Goal: Task Accomplishment & Management: Manage account settings

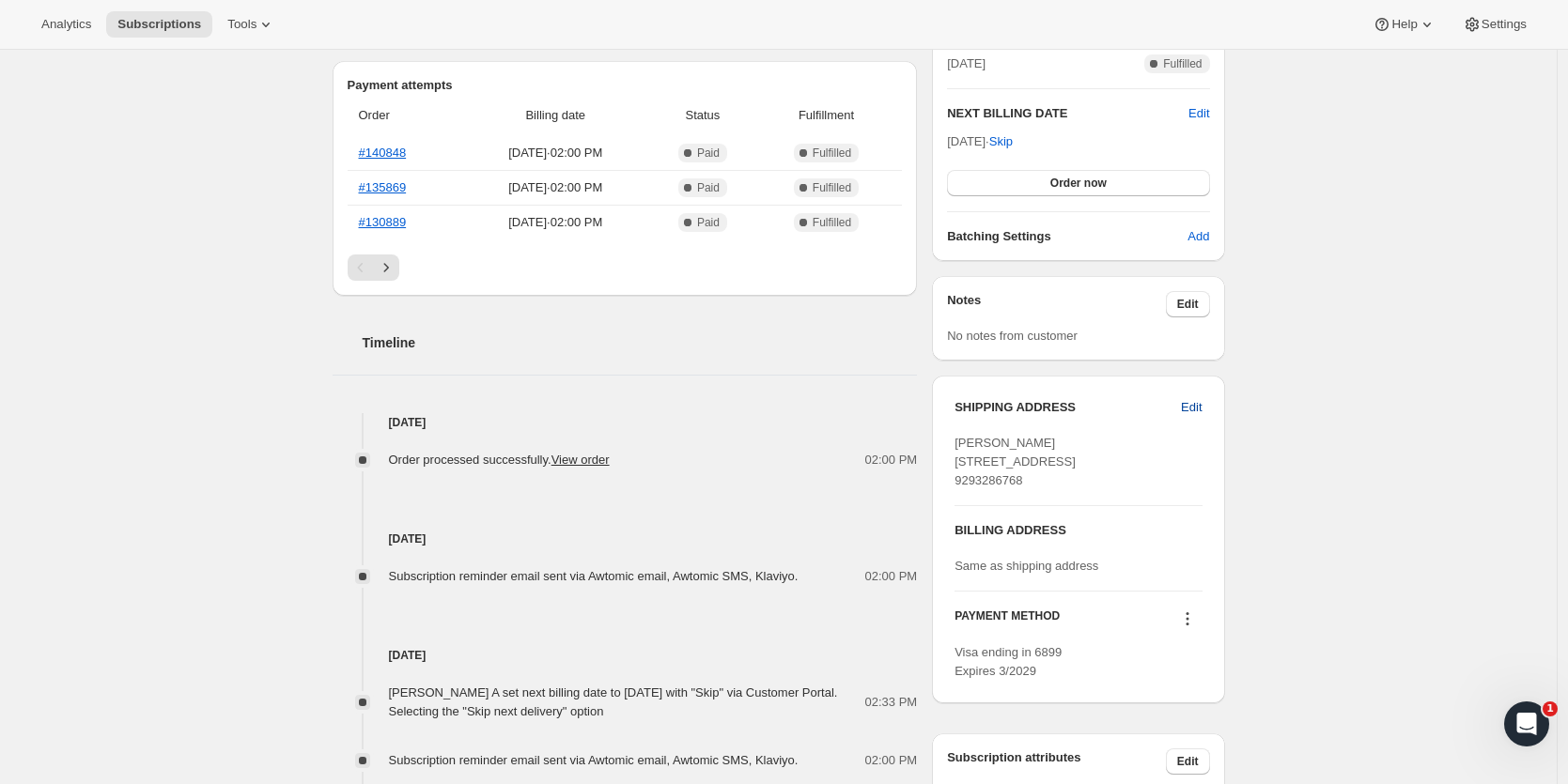
click at [1197, 404] on span "Edit" at bounding box center [1191, 407] width 20 height 18
select select "[GEOGRAPHIC_DATA]"
select select "NY"
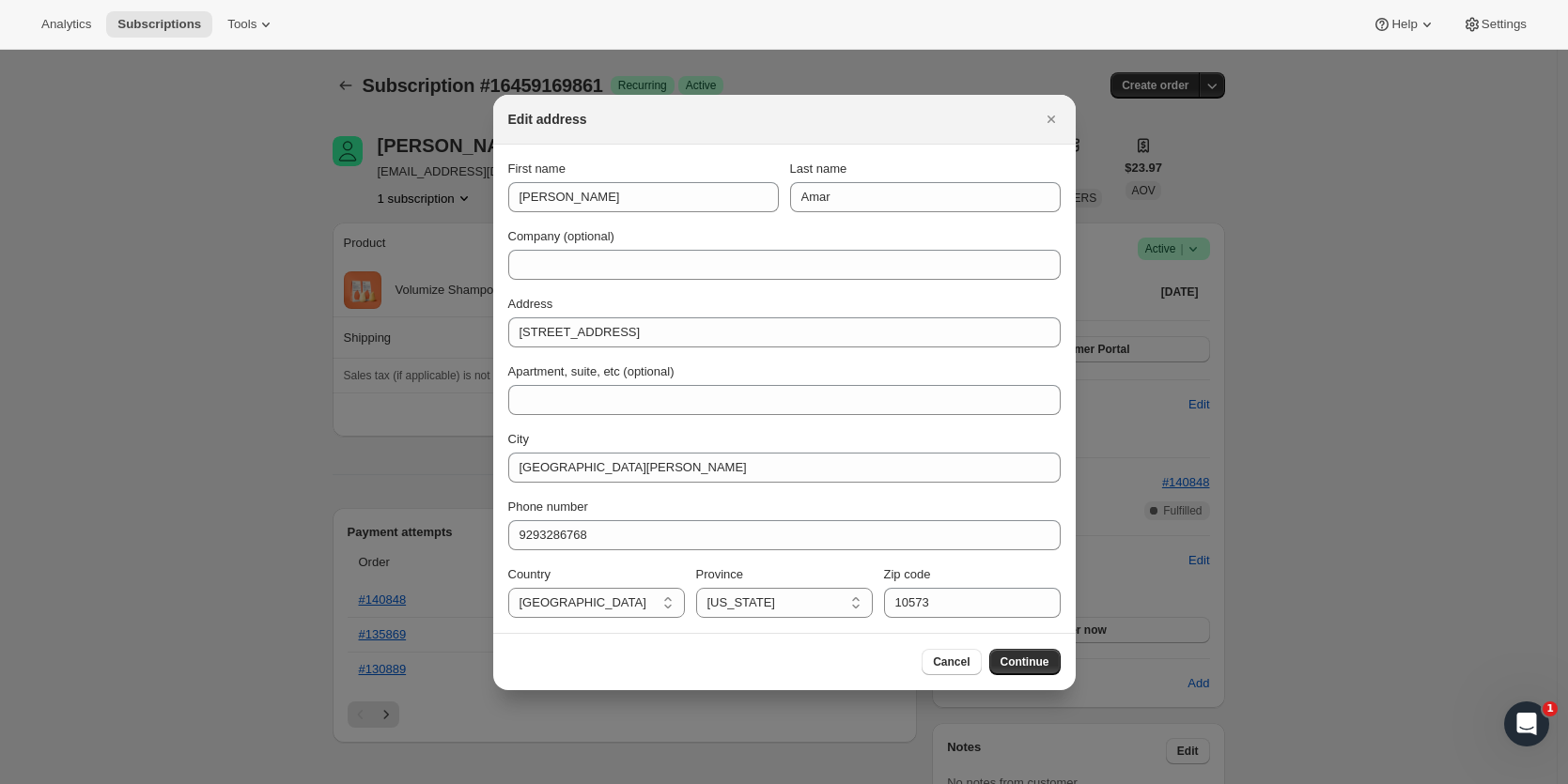
scroll to position [447, 0]
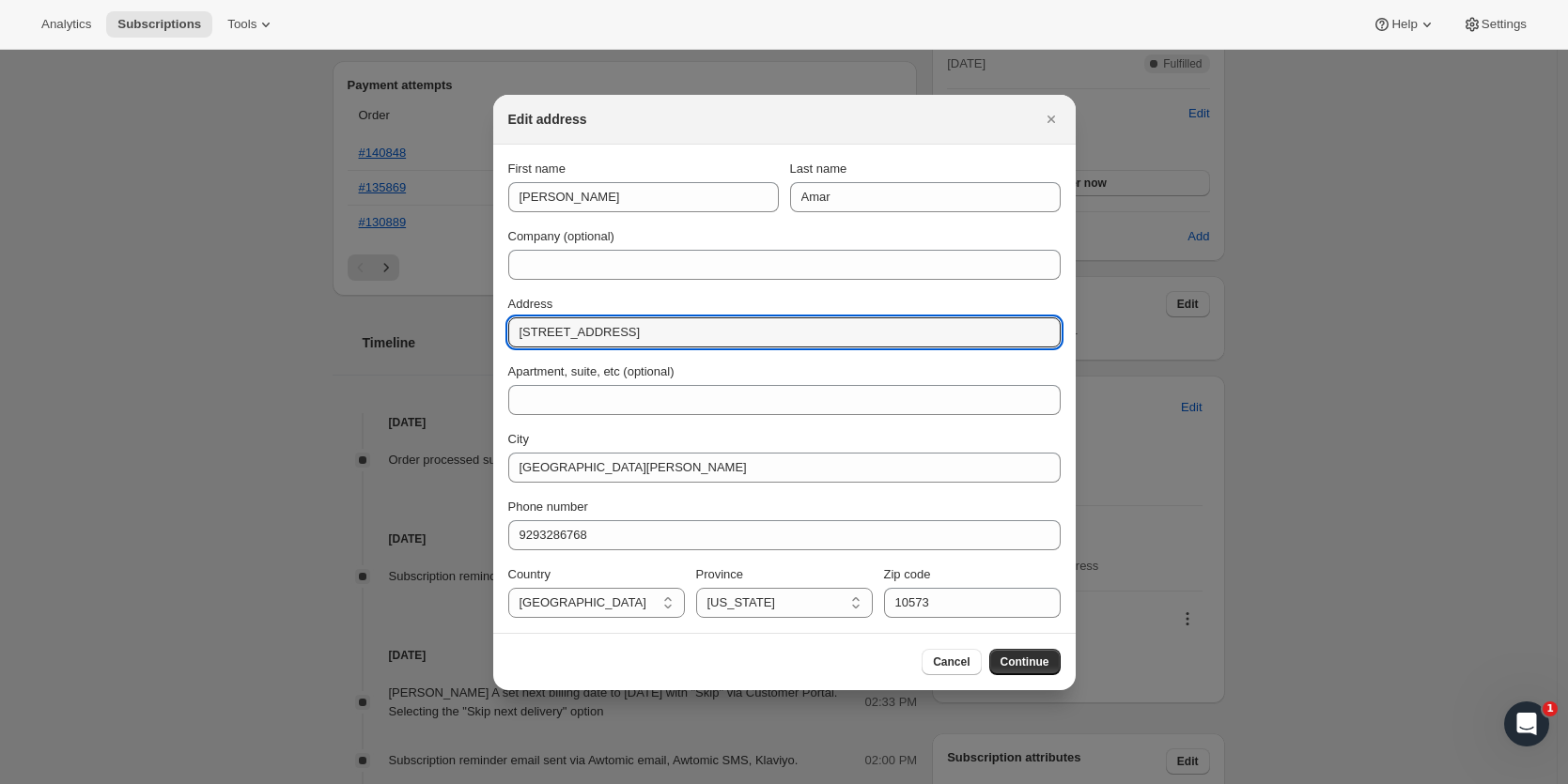
drag, startPoint x: 643, startPoint y: 326, endPoint x: 484, endPoint y: 327, distance: 159.0
type input "[STREET_ADDRESS][US_STATE]"
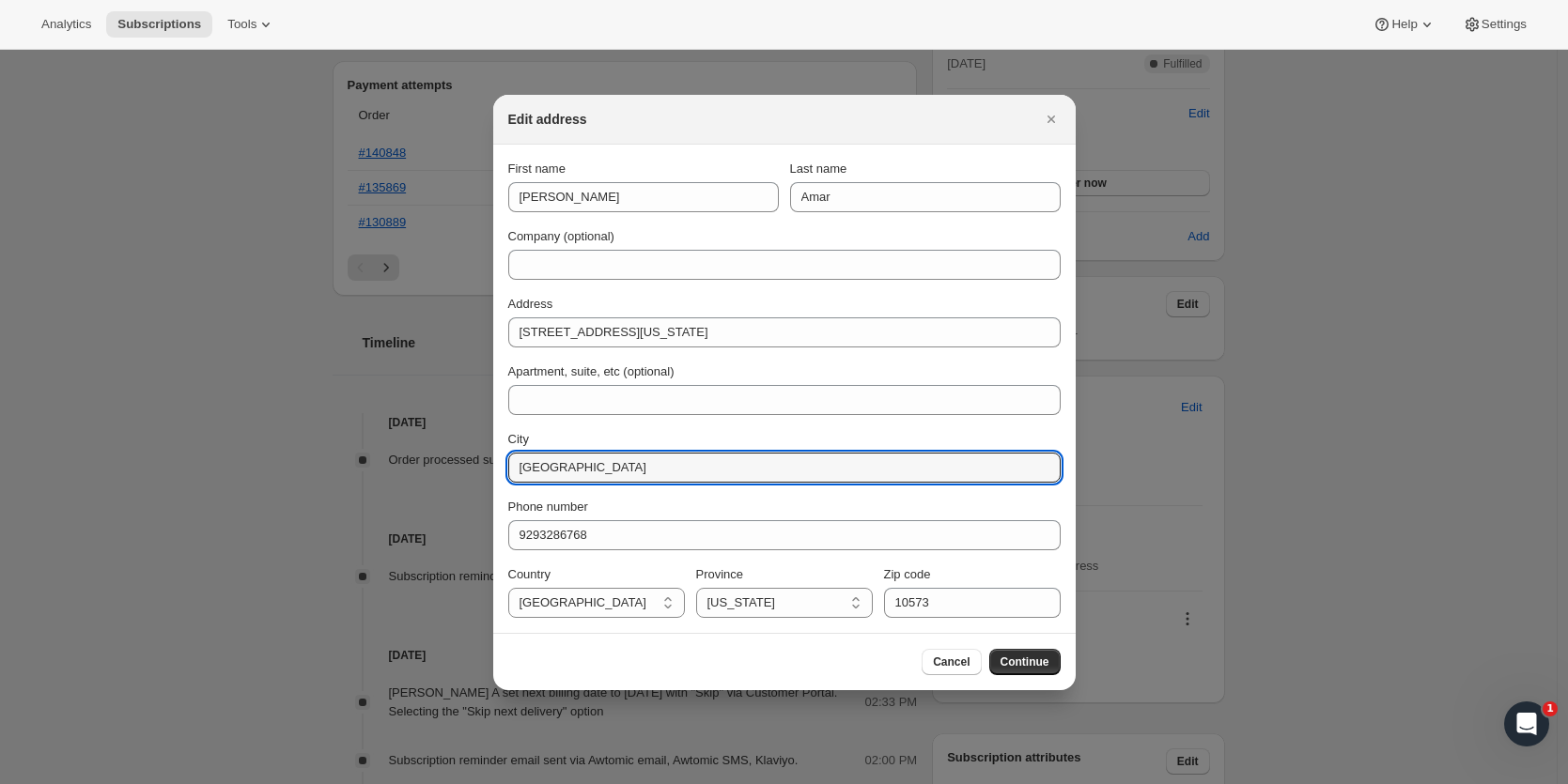
type input "[GEOGRAPHIC_DATA]"
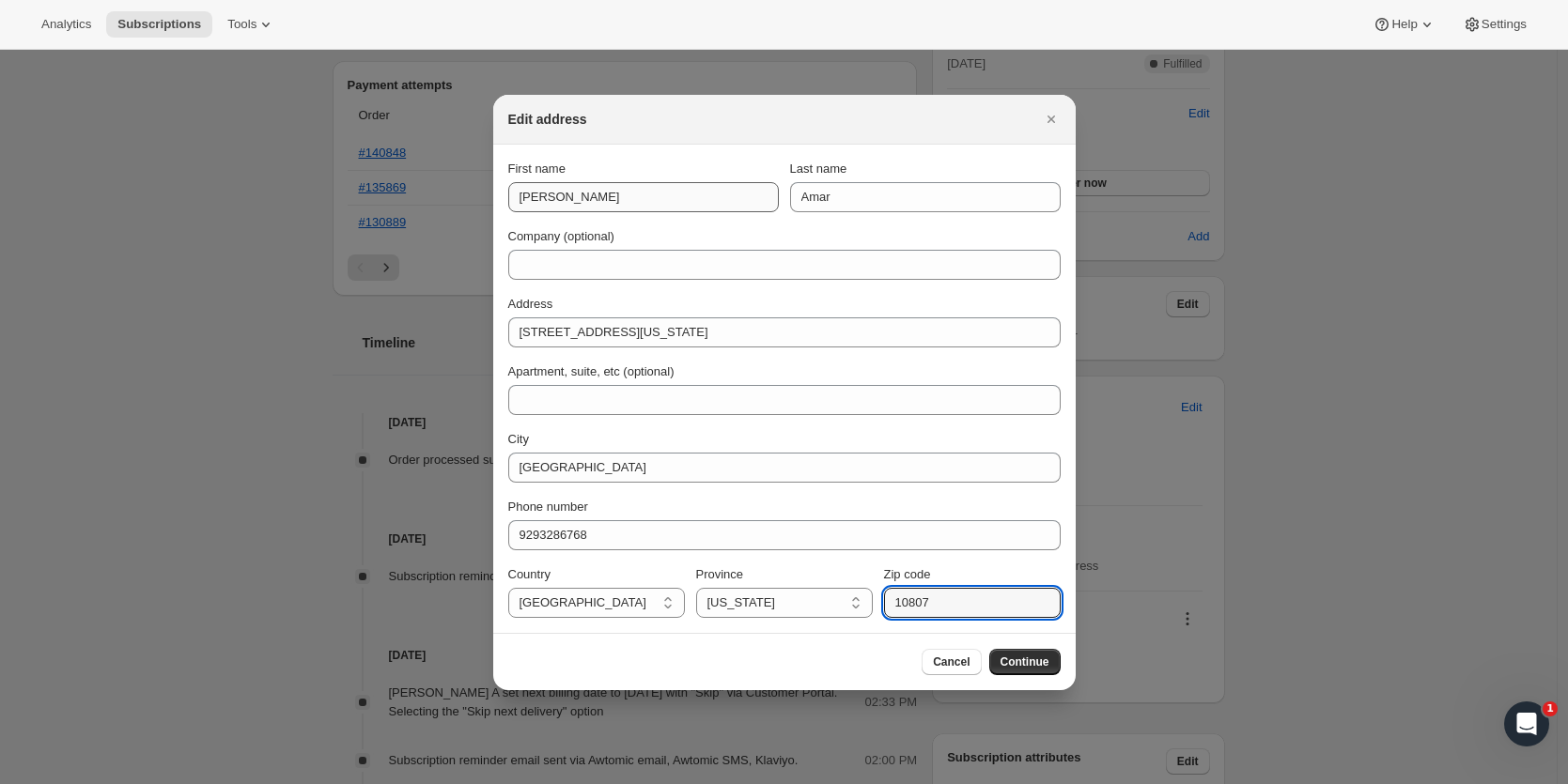
type input "10807"
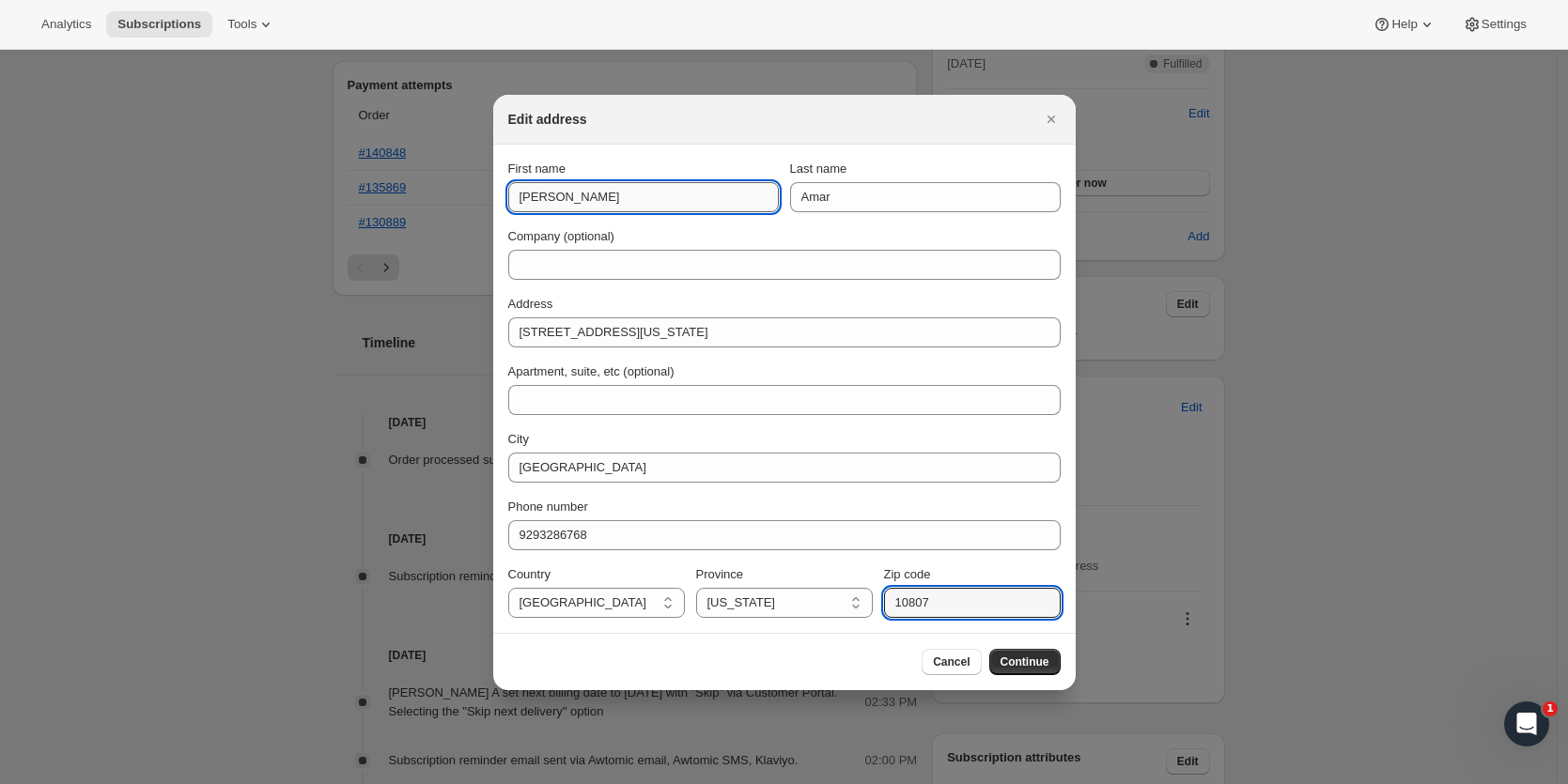
click at [589, 192] on input "[PERSON_NAME]" at bounding box center [644, 196] width 270 height 30
type input "[PERSON_NAME] or [PERSON_NAME]"
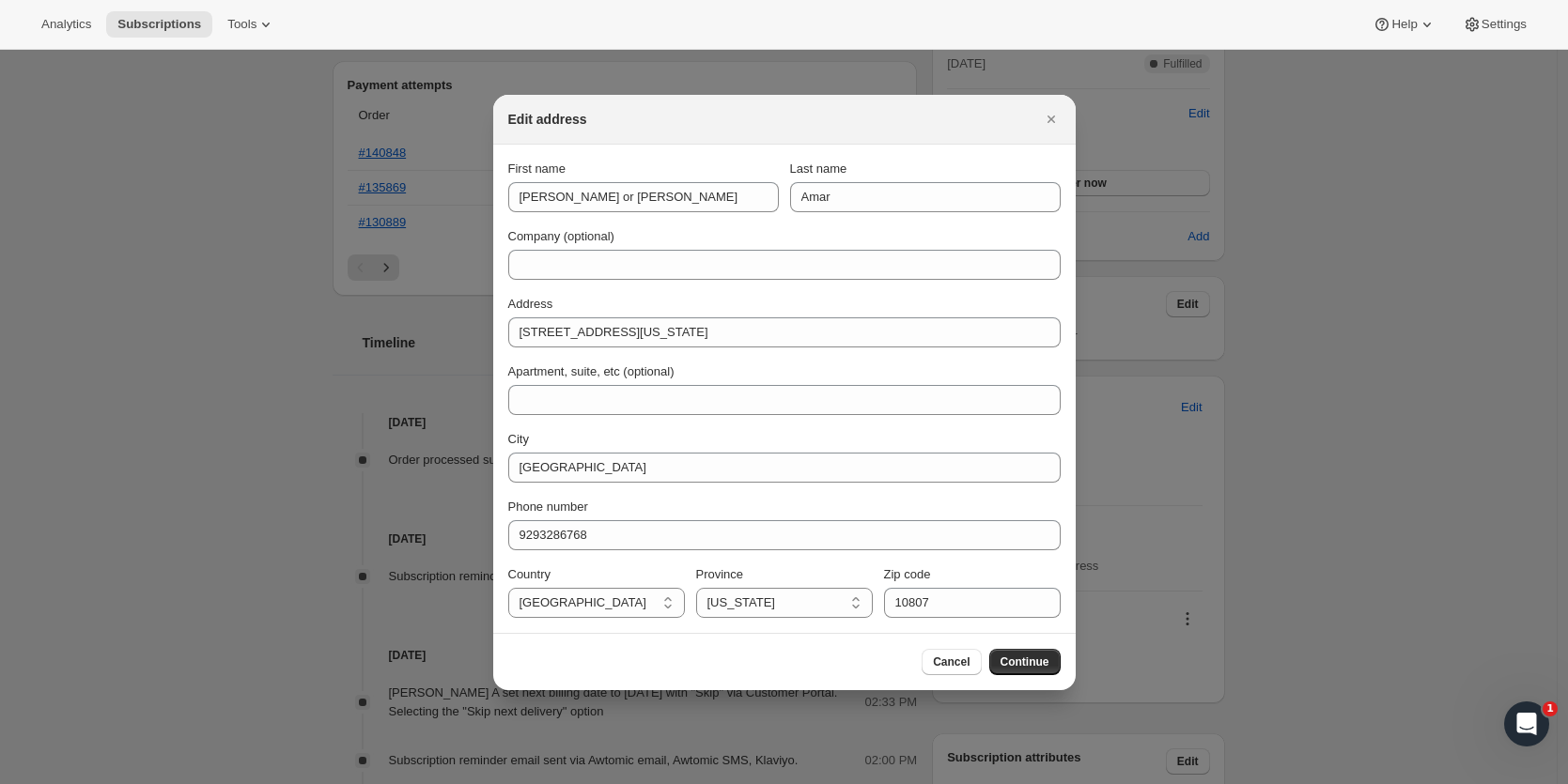
click at [656, 230] on div "Company (optional)" at bounding box center [784, 236] width 552 height 18
click at [1024, 658] on span "Continue" at bounding box center [1025, 662] width 49 height 15
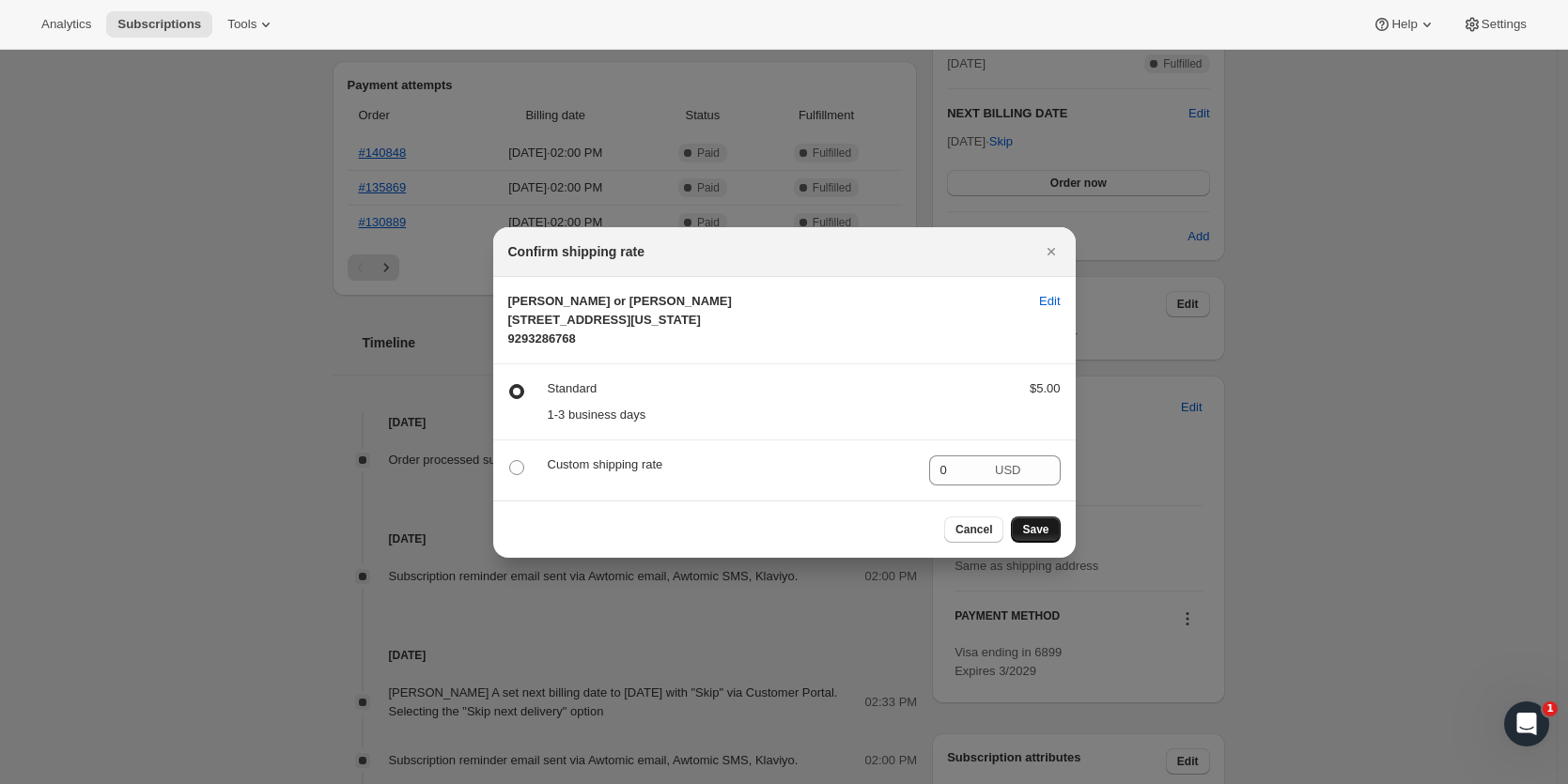
click at [1036, 537] on span "Save" at bounding box center [1035, 528] width 26 height 15
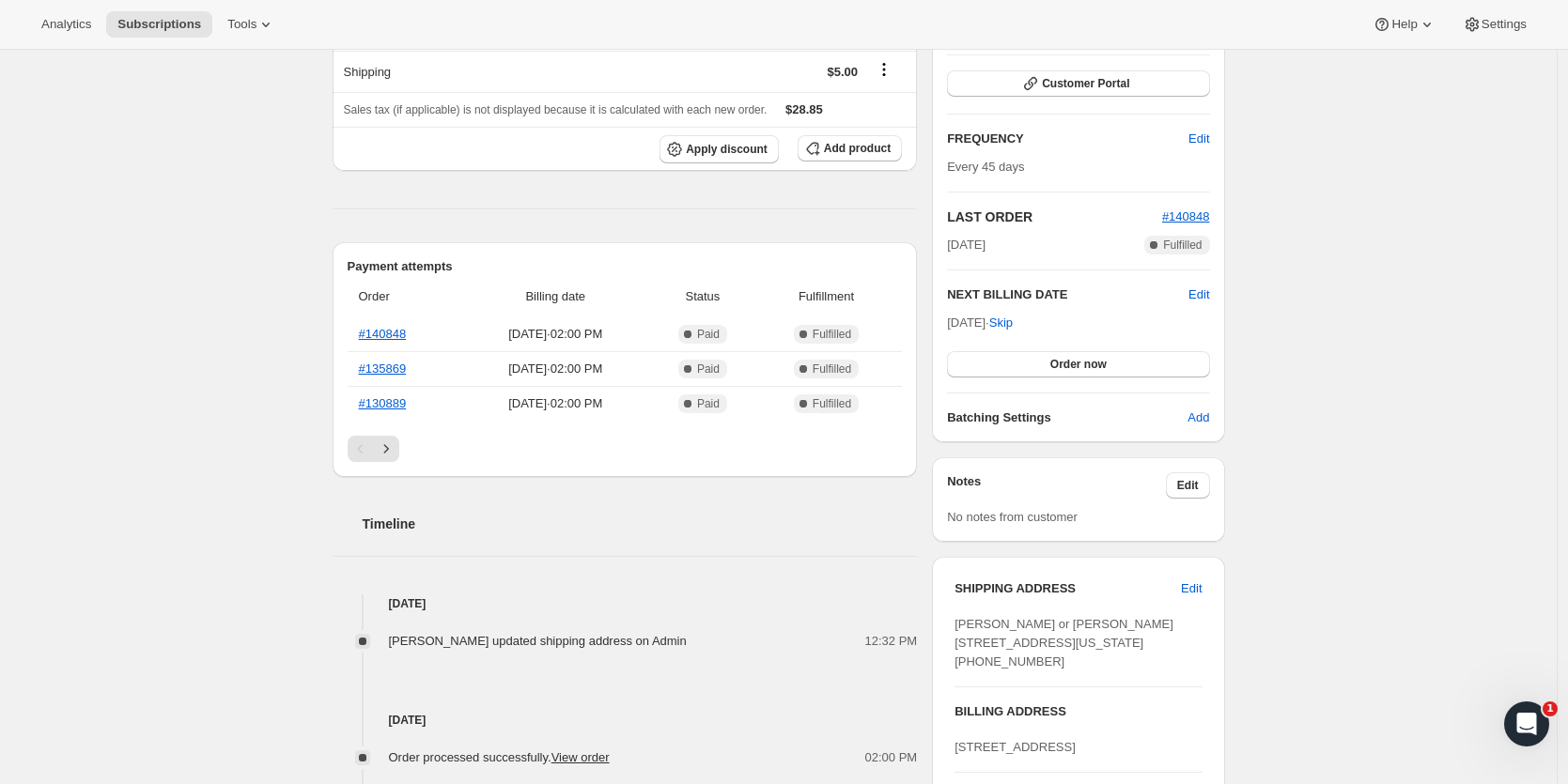
scroll to position [0, 0]
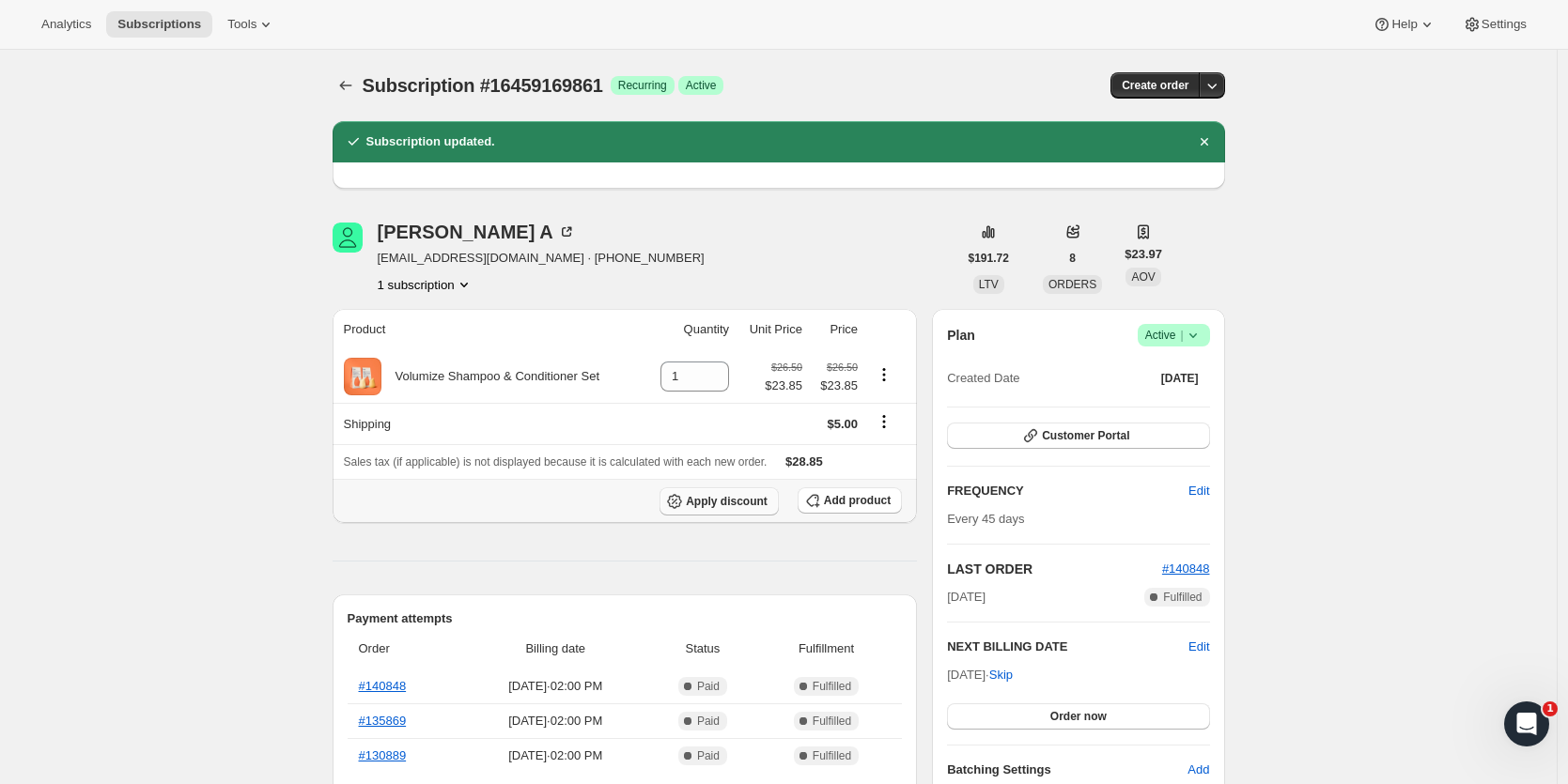
click at [697, 503] on span "Apply discount" at bounding box center [727, 500] width 82 height 15
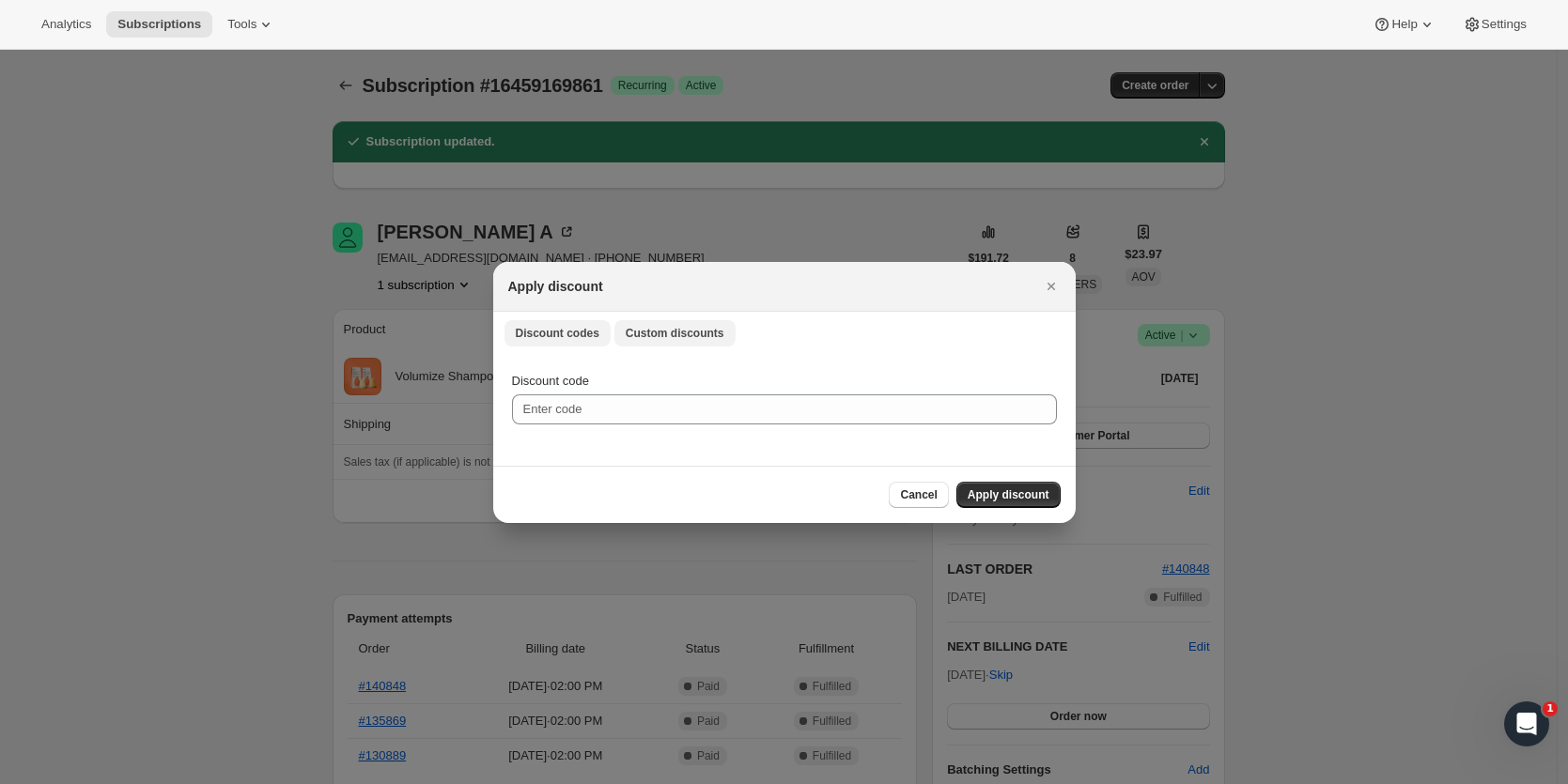
click at [672, 330] on span "Custom discounts" at bounding box center [675, 332] width 98 height 15
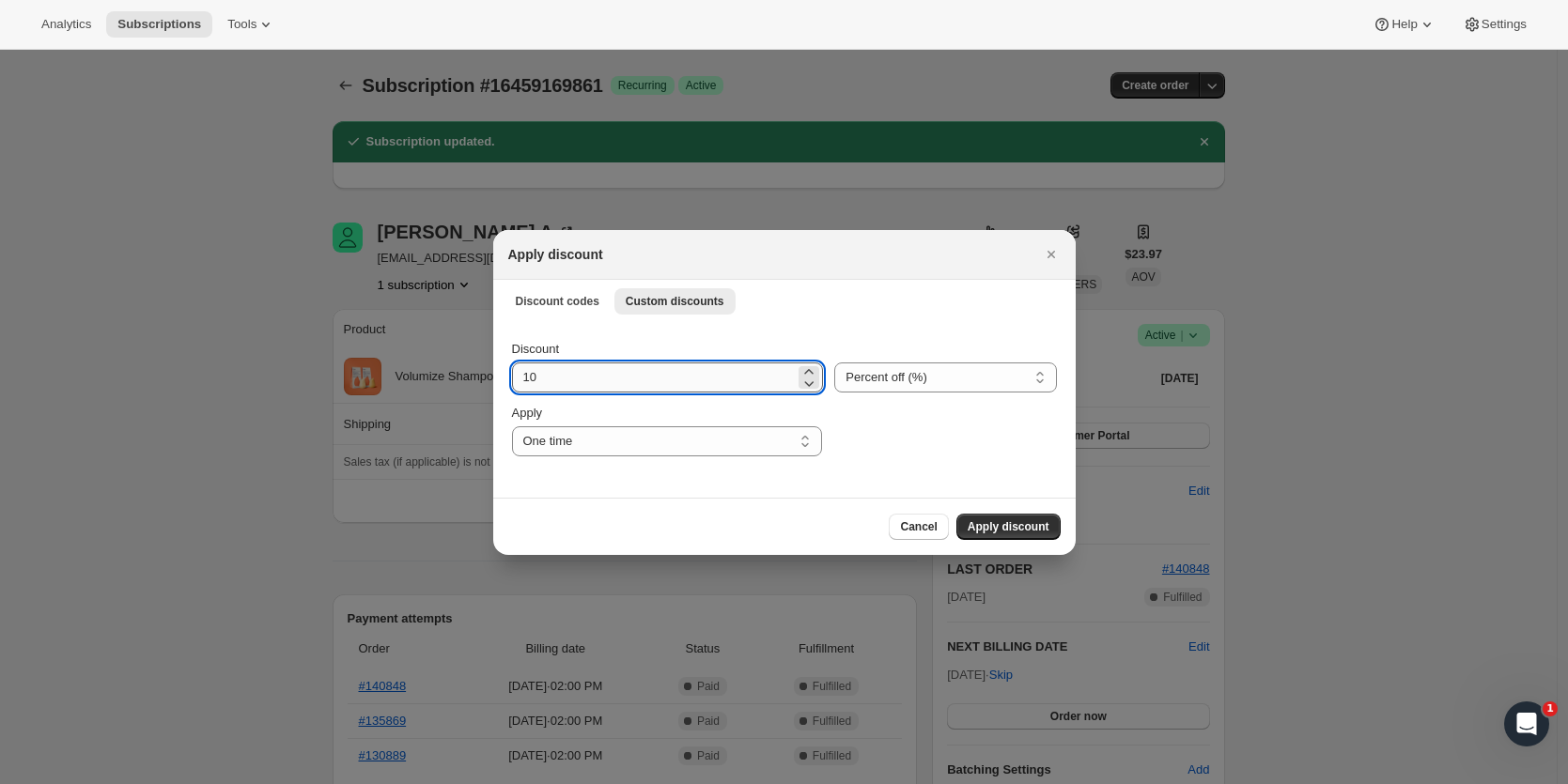
click at [626, 382] on input "10" at bounding box center [654, 377] width 284 height 30
type input "100"
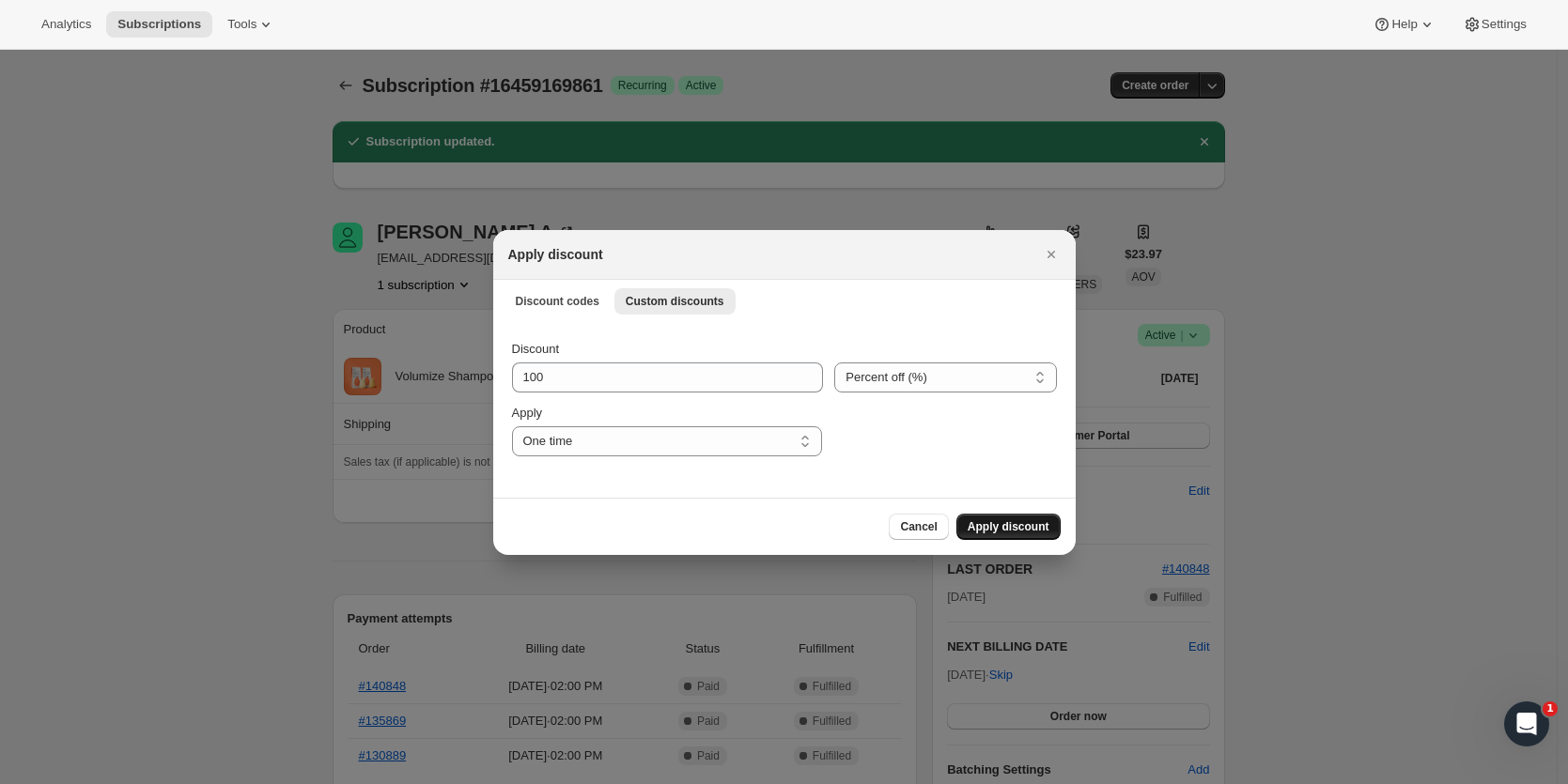
click at [994, 528] on span "Apply discount" at bounding box center [1008, 526] width 82 height 15
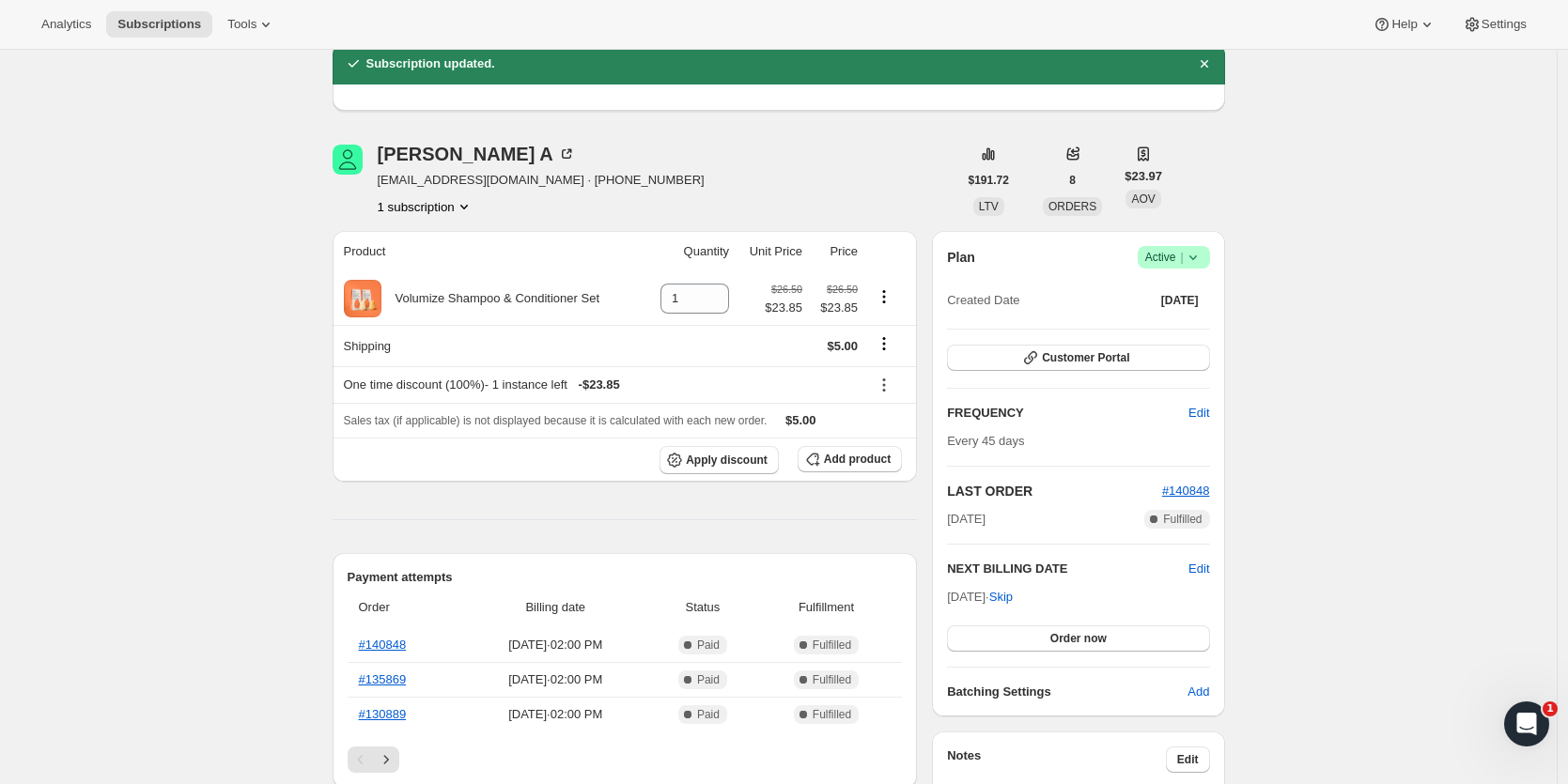
scroll to position [74, 0]
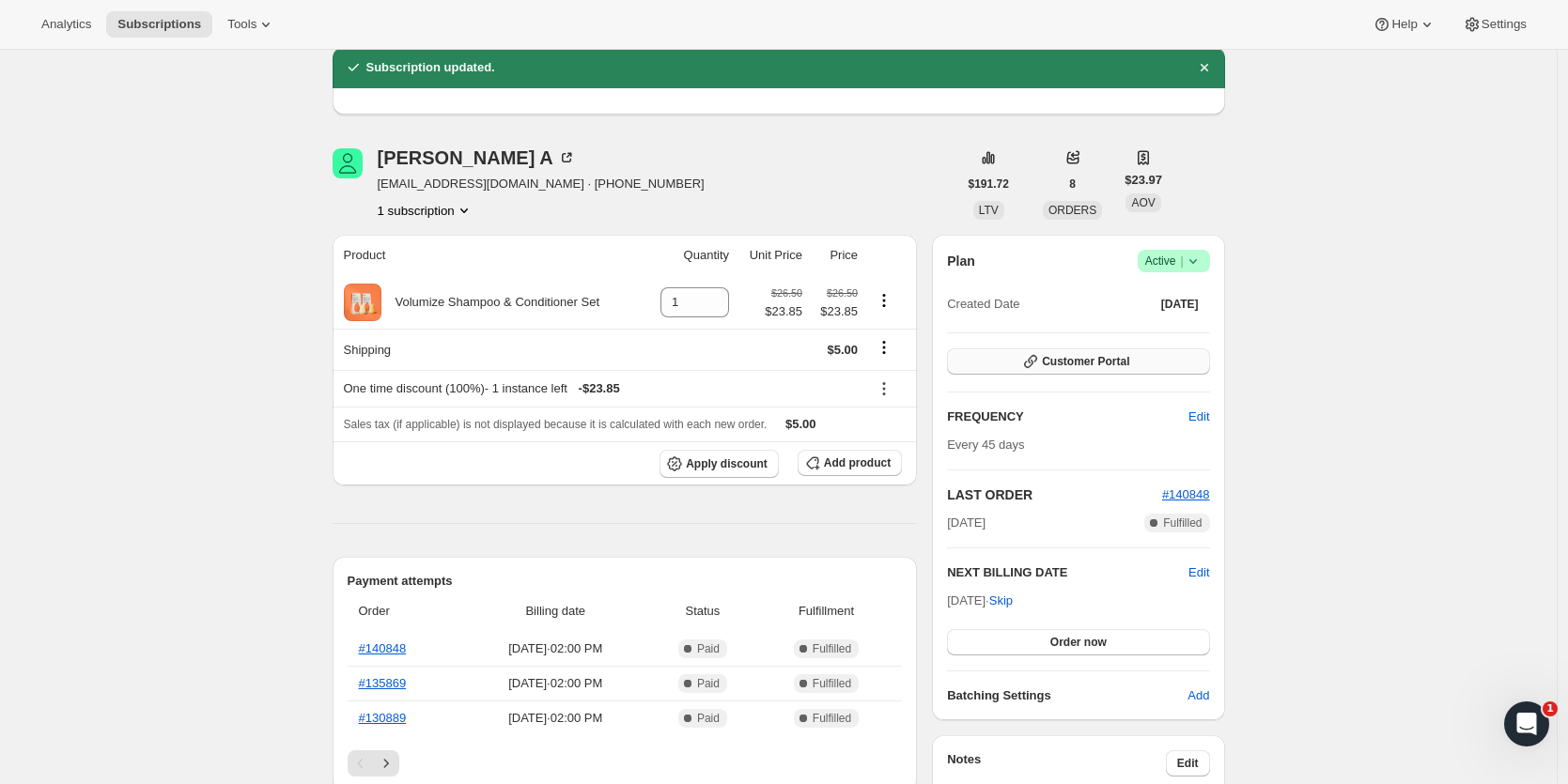
click at [1132, 369] on button "Customer Portal" at bounding box center [1078, 361] width 262 height 26
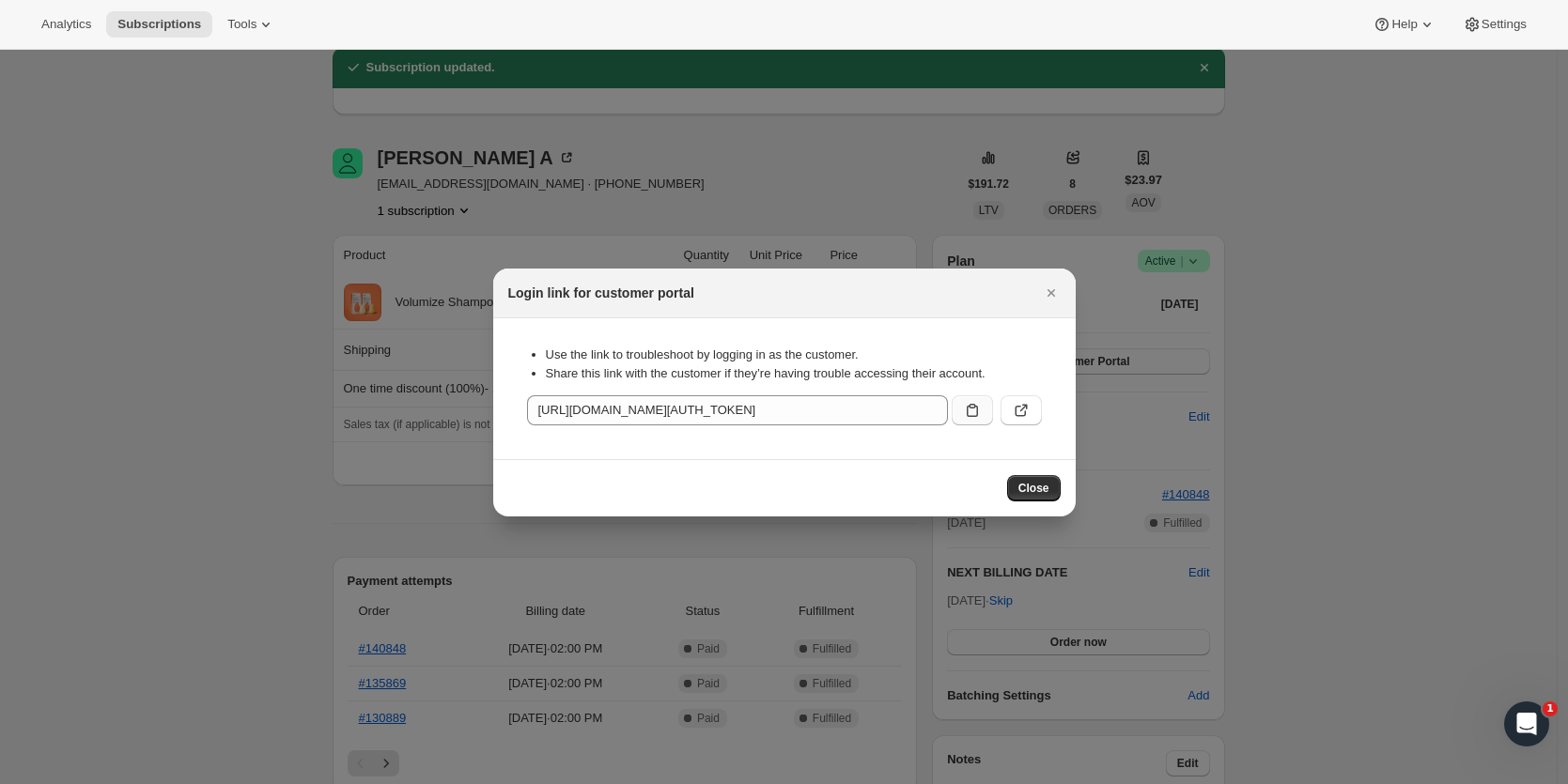
click at [976, 418] on icon ":rhq:" at bounding box center [972, 410] width 18 height 18
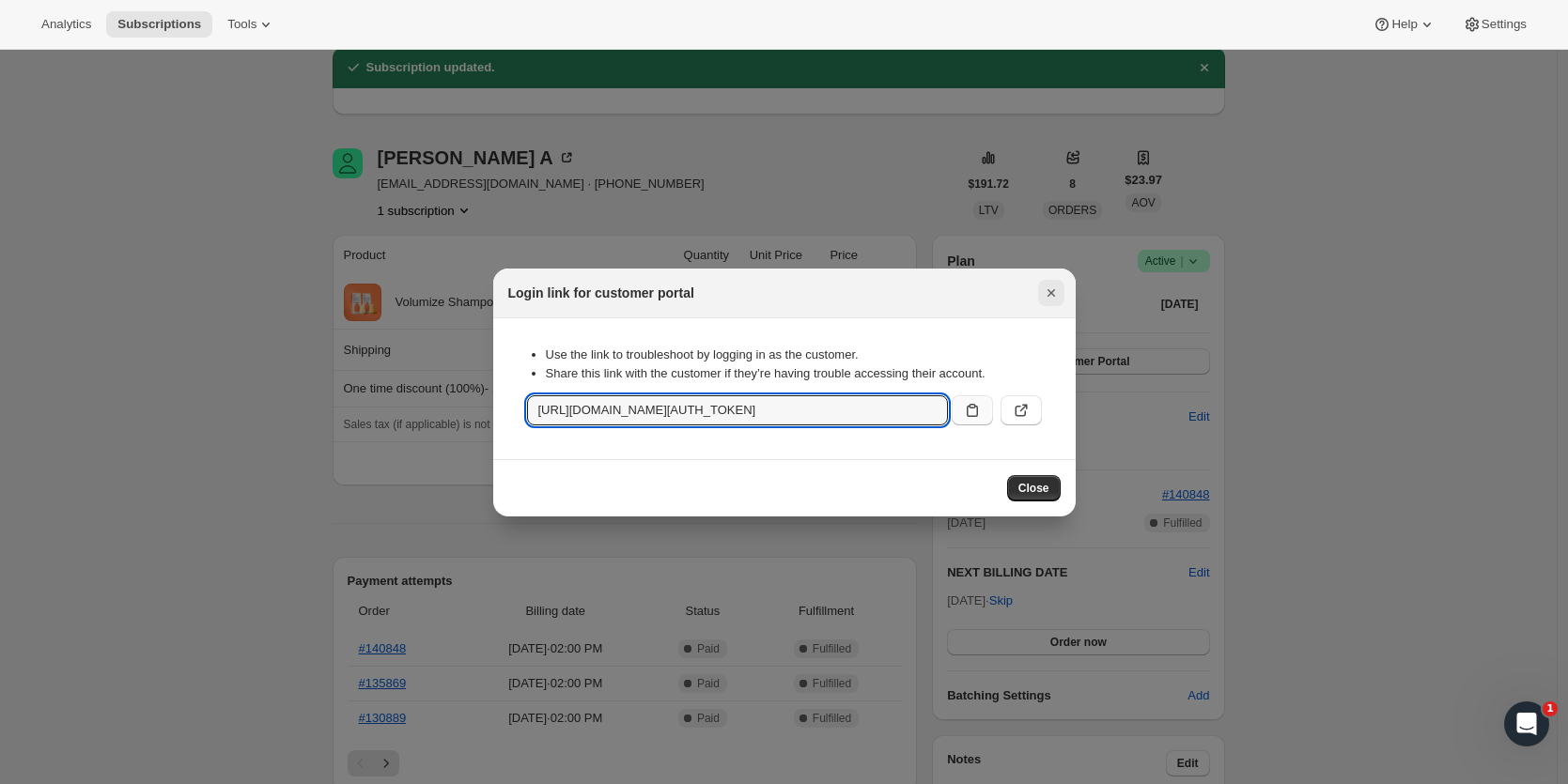
click at [1051, 292] on icon "Close" at bounding box center [1051, 293] width 8 height 8
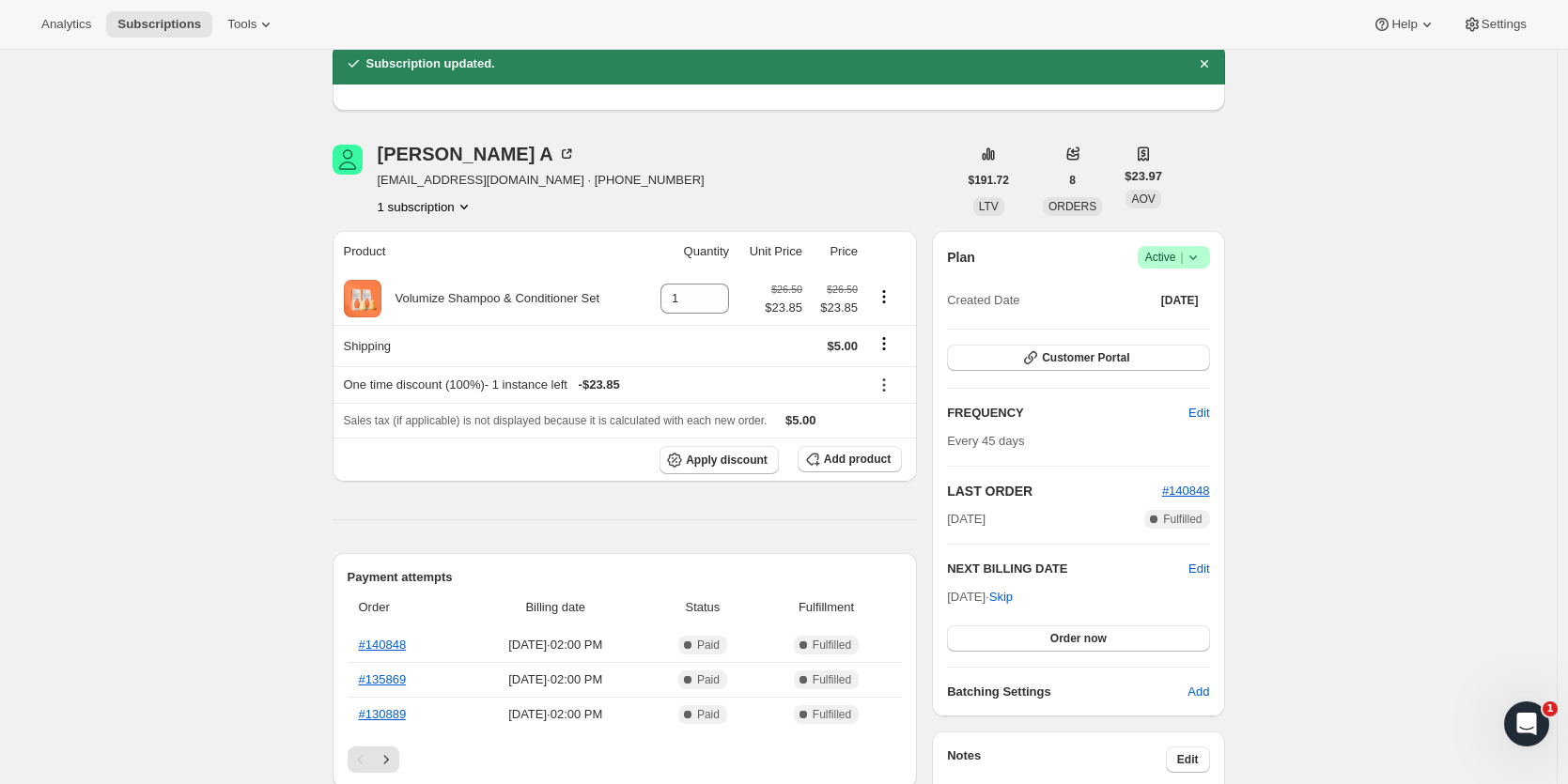
scroll to position [82, 0]
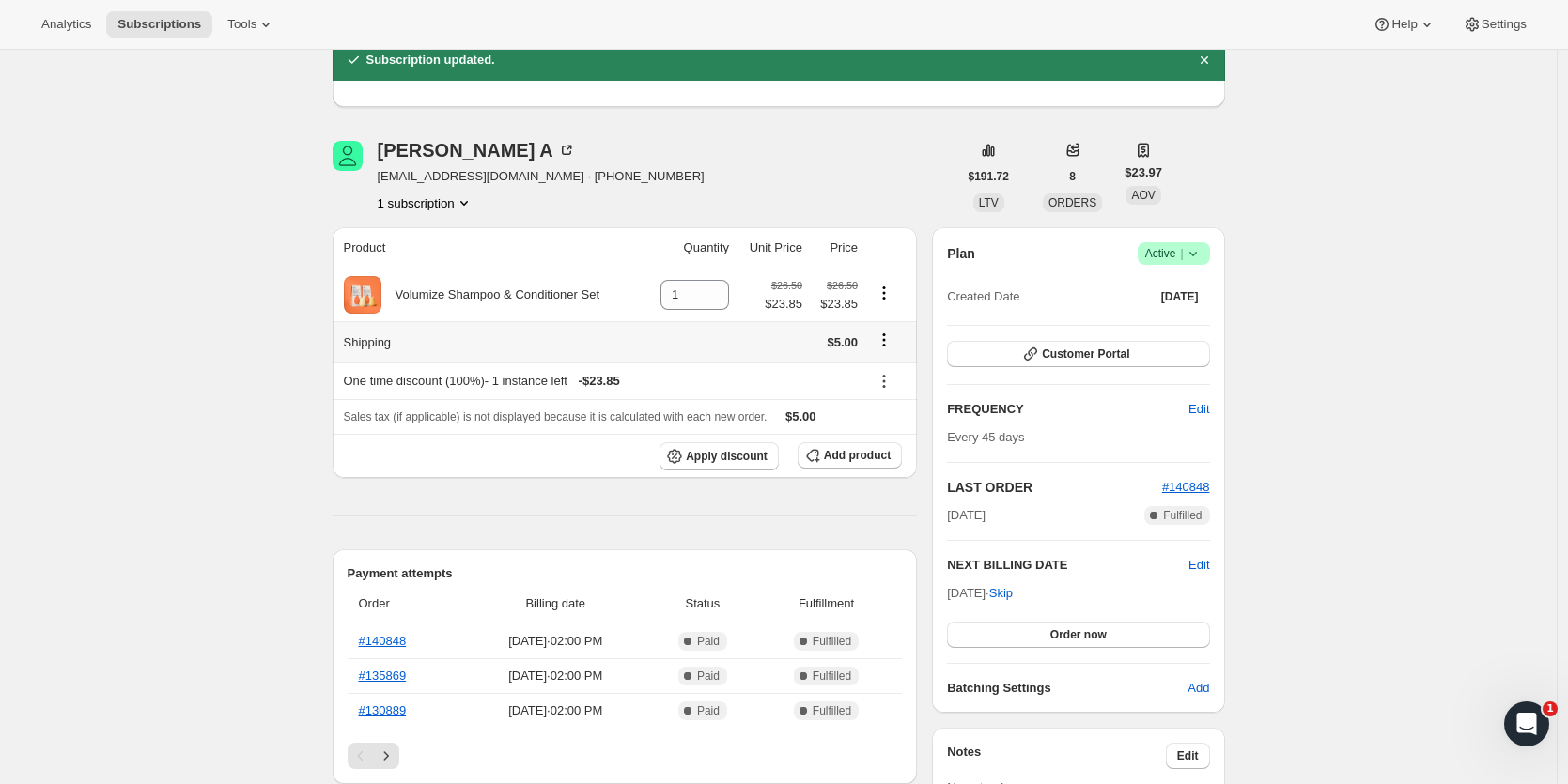
click at [890, 342] on icon "Shipping actions" at bounding box center [884, 339] width 18 height 18
click at [891, 378] on span "Edit shipping rate" at bounding box center [888, 377] width 94 height 14
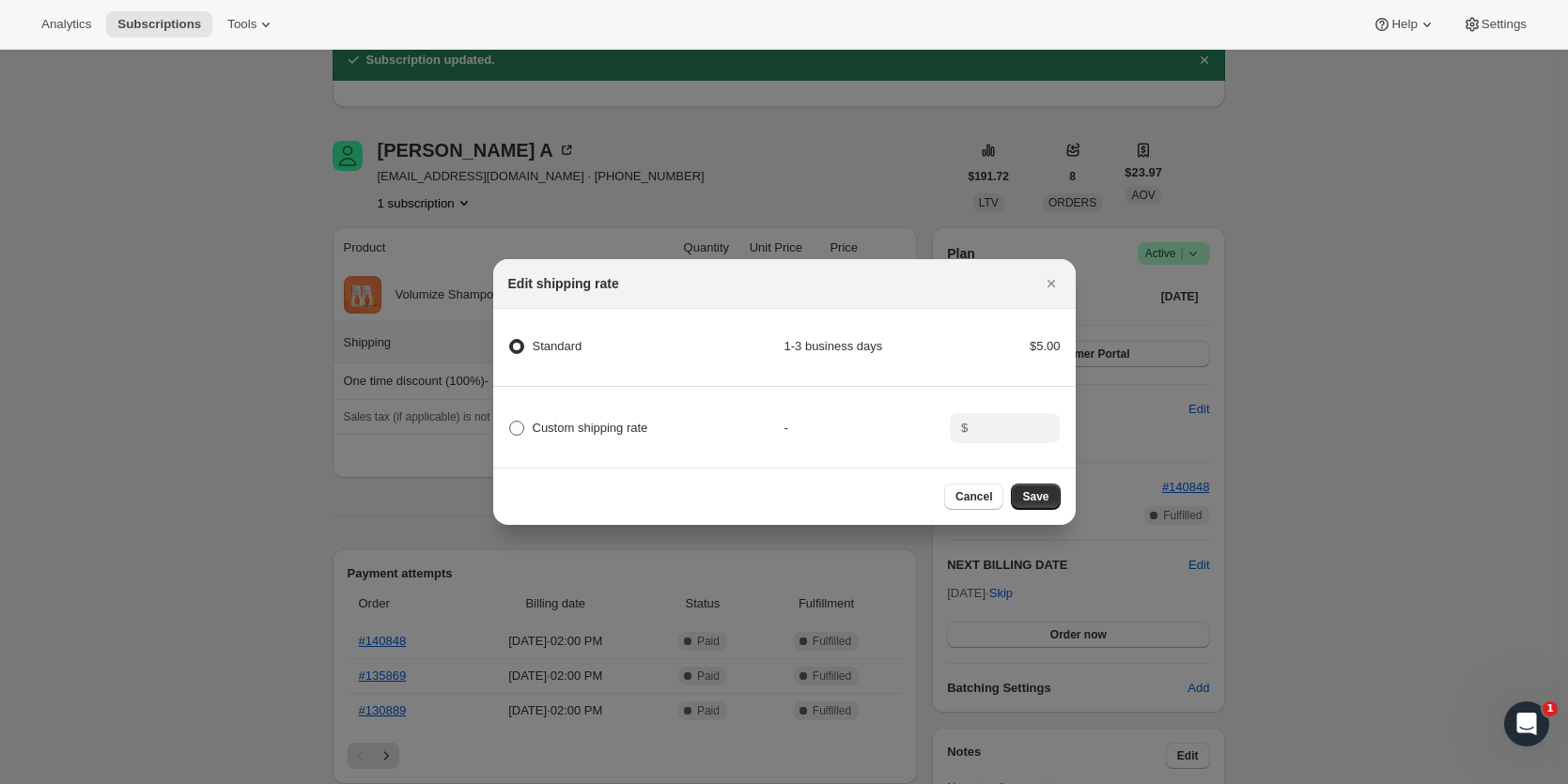
click at [518, 421] on span ":rgv:" at bounding box center [516, 427] width 15 height 15
click at [510, 421] on input "Custom shipping rate" at bounding box center [509, 421] width 1 height 1
radio input "true"
radio input "false"
click at [1022, 426] on input ":rgv:" at bounding box center [1002, 427] width 58 height 30
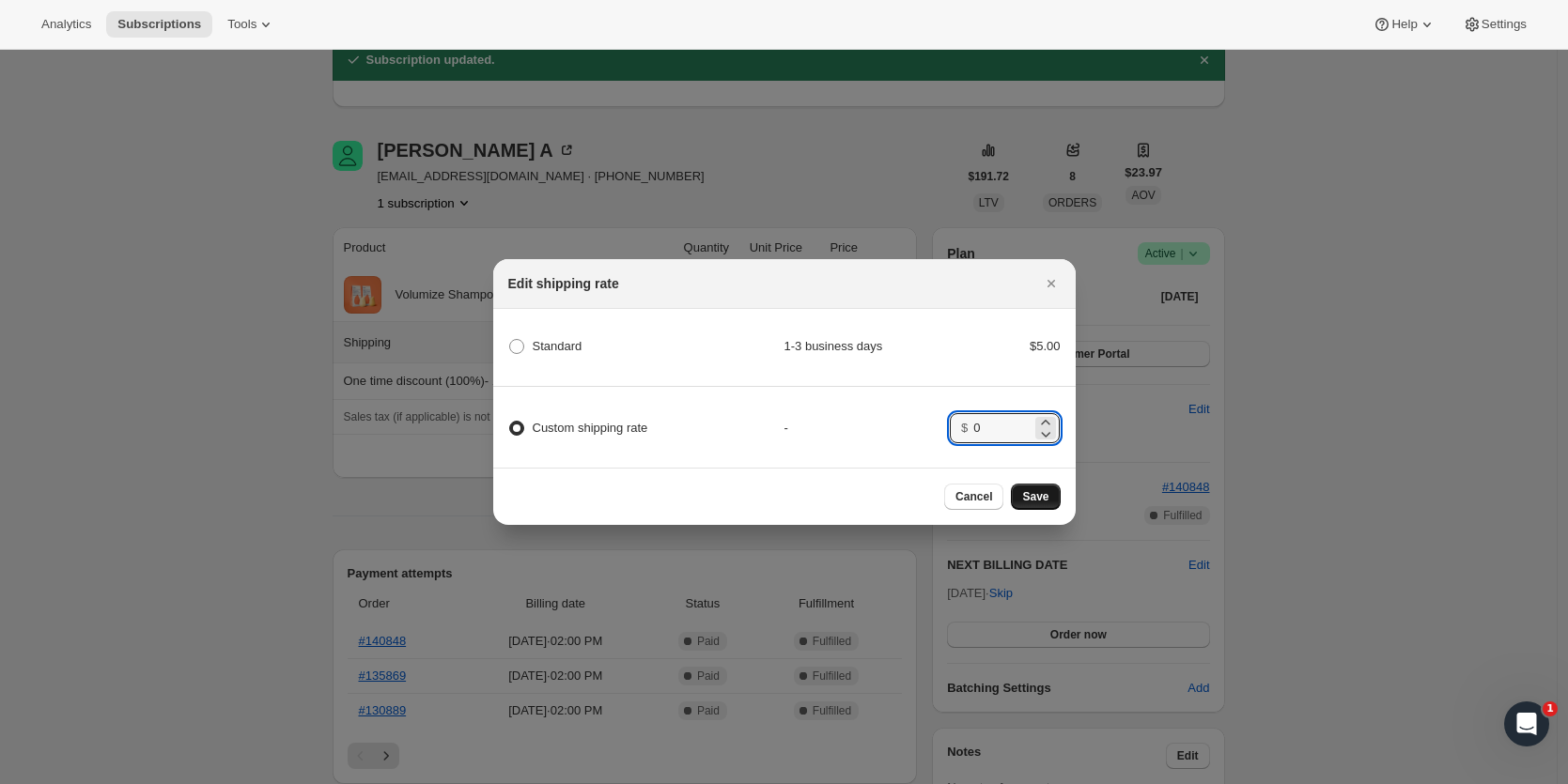
type input "0"
click at [1035, 497] on span "Save" at bounding box center [1035, 496] width 26 height 15
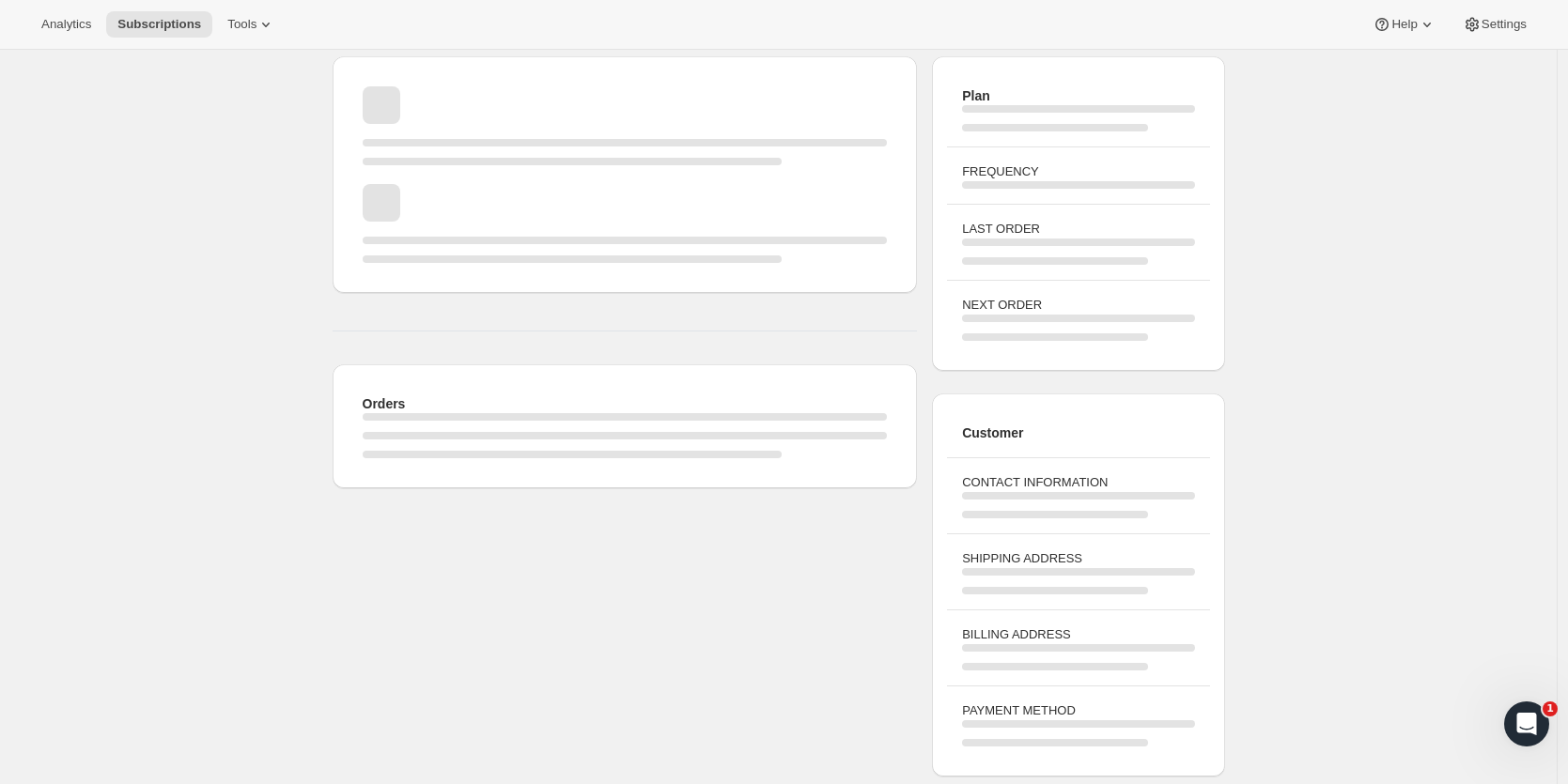
scroll to position [82, 0]
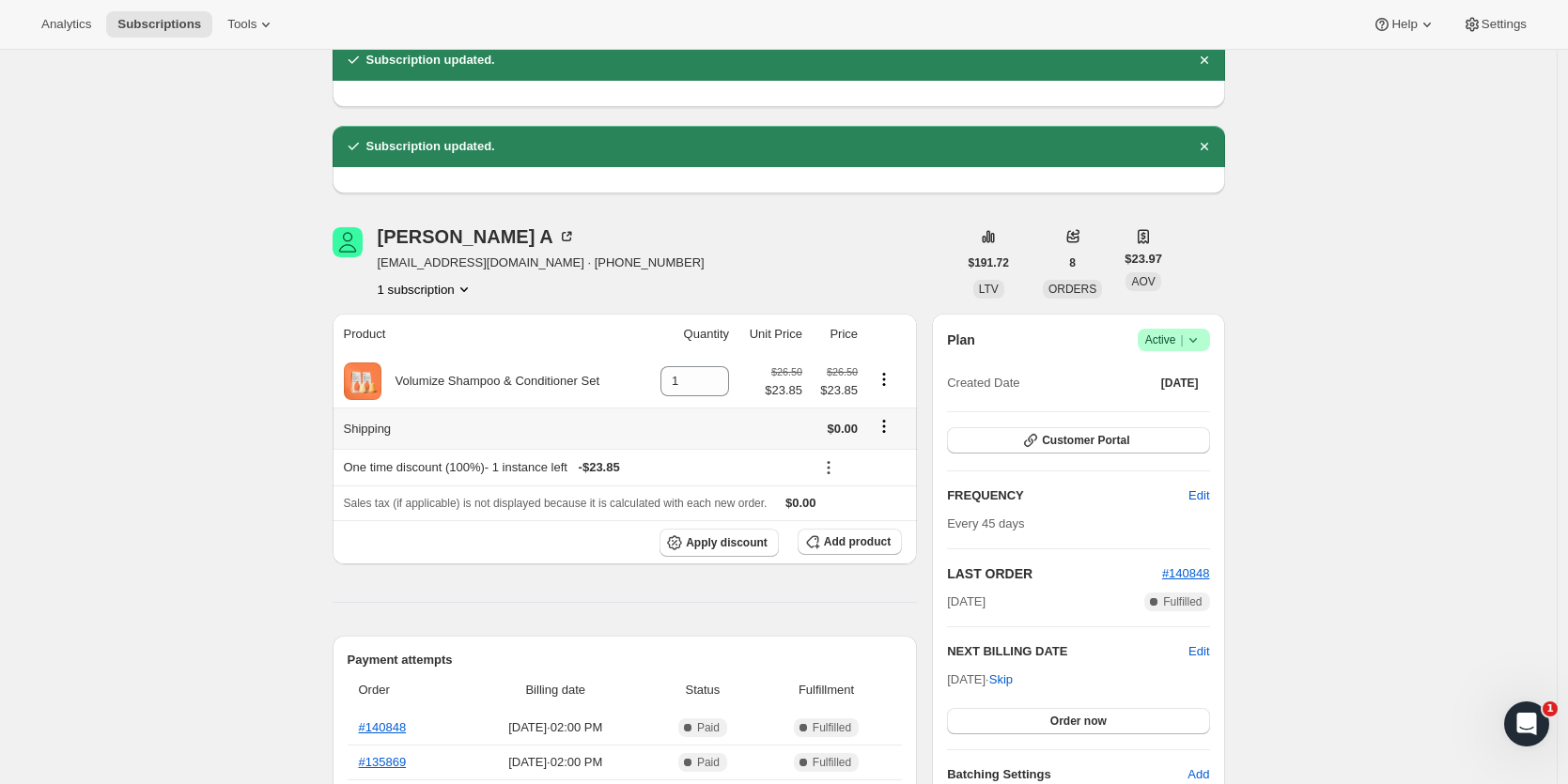
click at [886, 426] on icon "Shipping actions" at bounding box center [884, 426] width 3 height 3
click at [889, 471] on span "Edit shipping rate" at bounding box center [888, 463] width 94 height 18
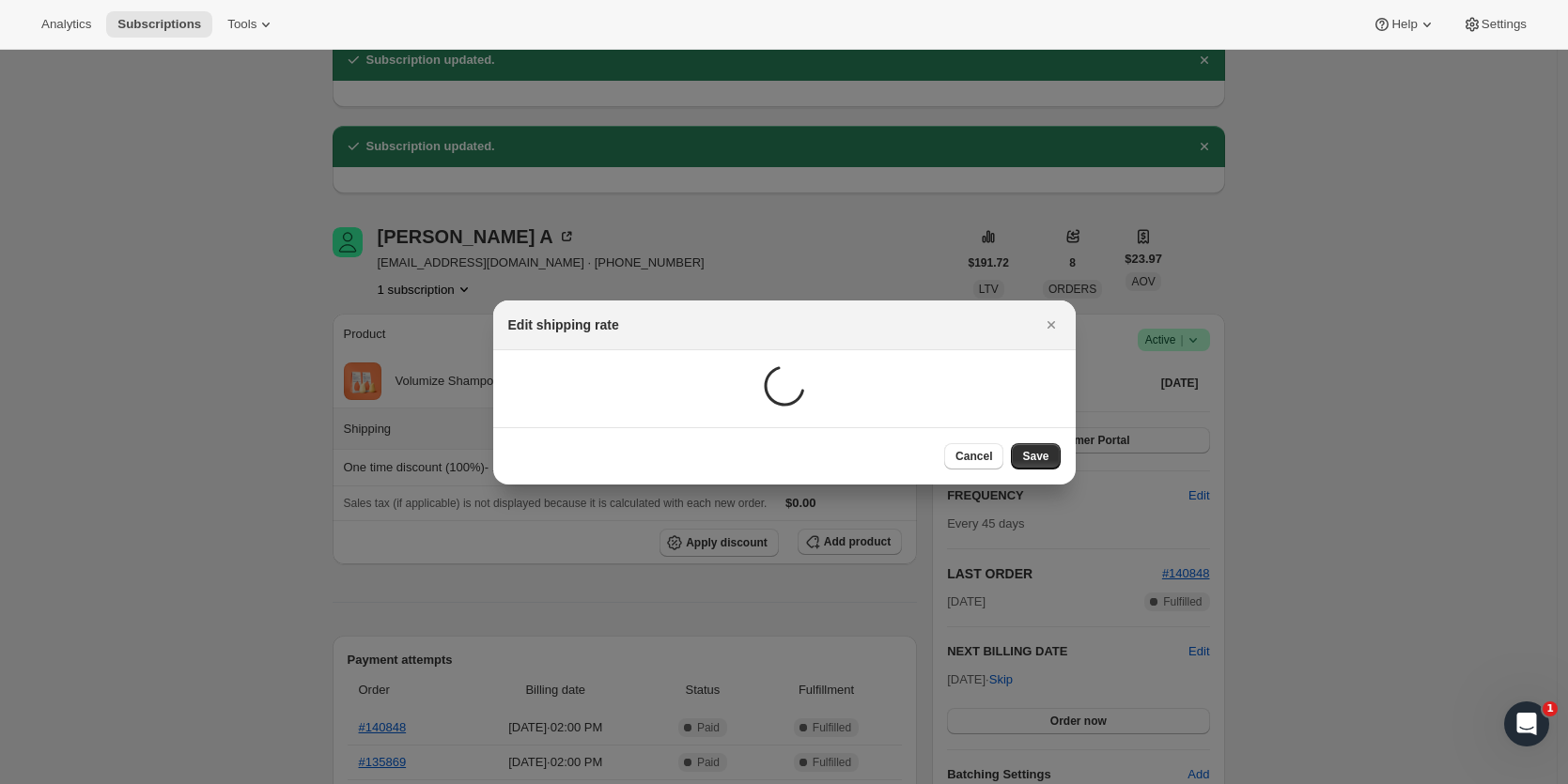
scroll to position [0, 0]
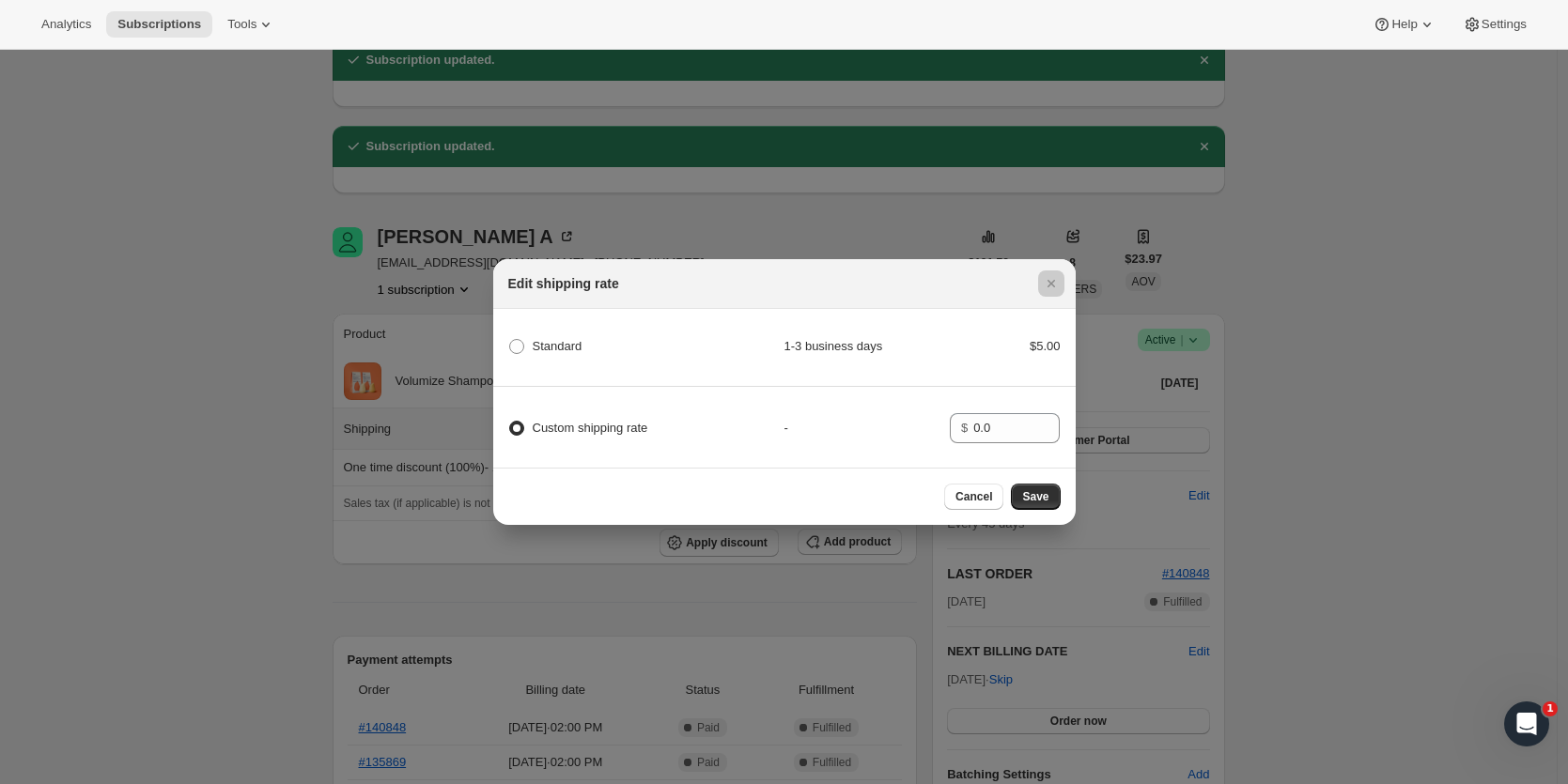
click at [875, 623] on div at bounding box center [784, 392] width 1568 height 784
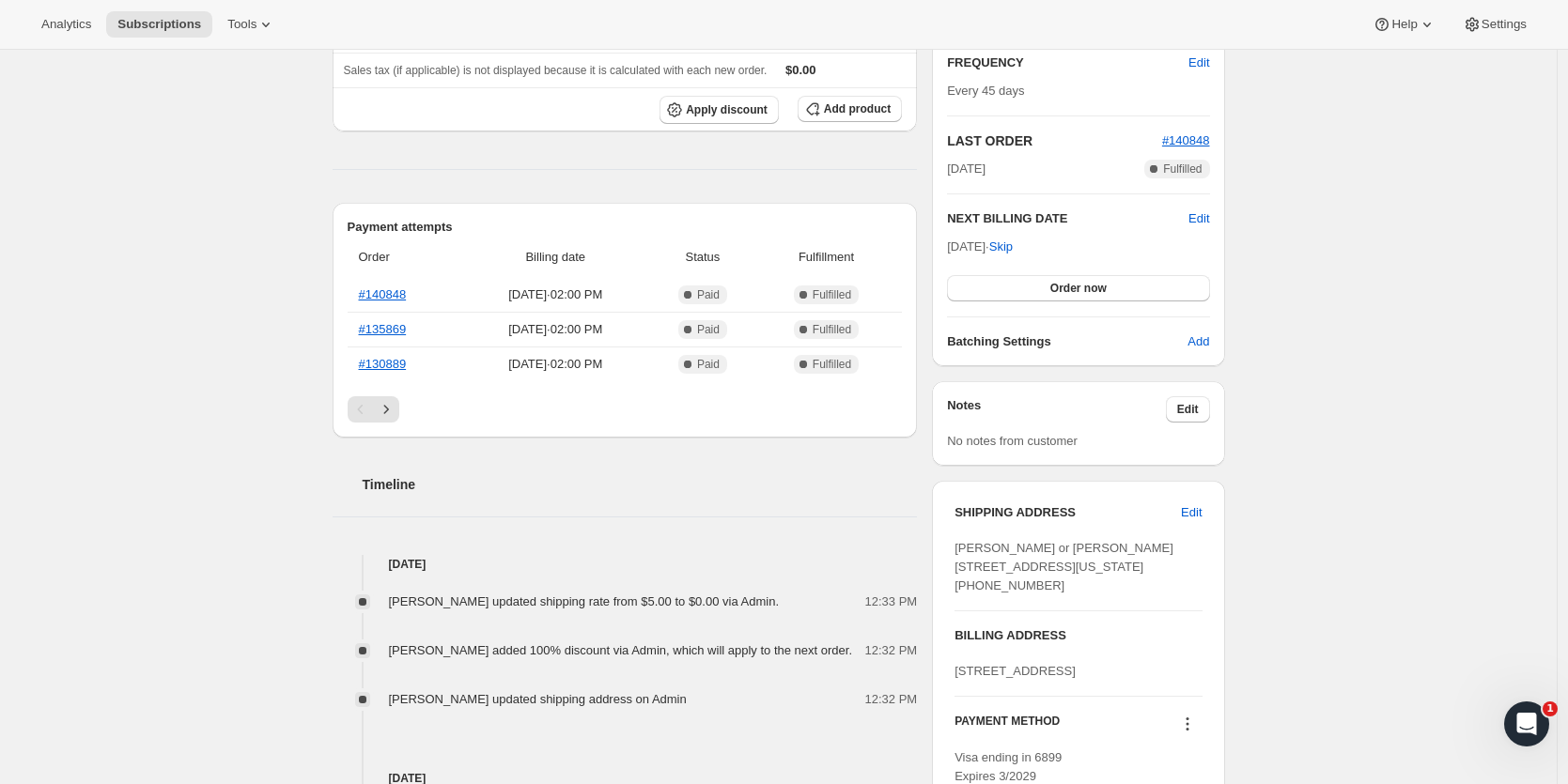
scroll to position [527, 0]
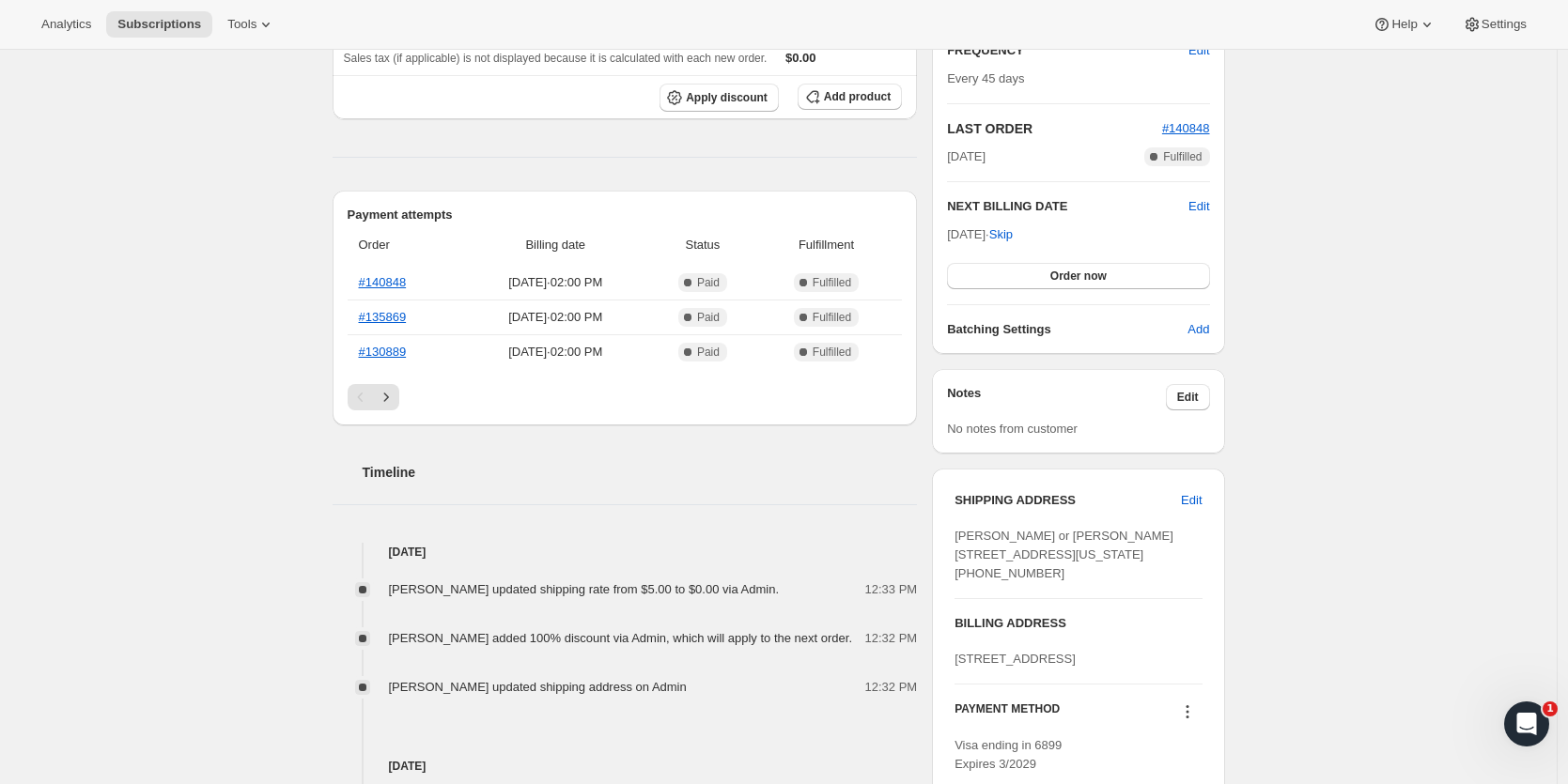
click at [964, 537] on span "[PERSON_NAME] or [PERSON_NAME] [STREET_ADDRESS][US_STATE] [PHONE_NUMBER]" at bounding box center [1063, 554] width 219 height 51
drag, startPoint x: 963, startPoint y: 537, endPoint x: 1058, endPoint y: 570, distance: 100.6
click at [1058, 570] on span "[PERSON_NAME] or [PERSON_NAME] [STREET_ADDRESS][US_STATE] [PHONE_NUMBER]" at bounding box center [1063, 554] width 219 height 51
click at [1057, 583] on div "[PERSON_NAME] or [PERSON_NAME] [STREET_ADDRESS][US_STATE] [PHONE_NUMBER]" at bounding box center [1078, 555] width 247 height 56
drag, startPoint x: 1080, startPoint y: 573, endPoint x: 960, endPoint y: 534, distance: 126.2
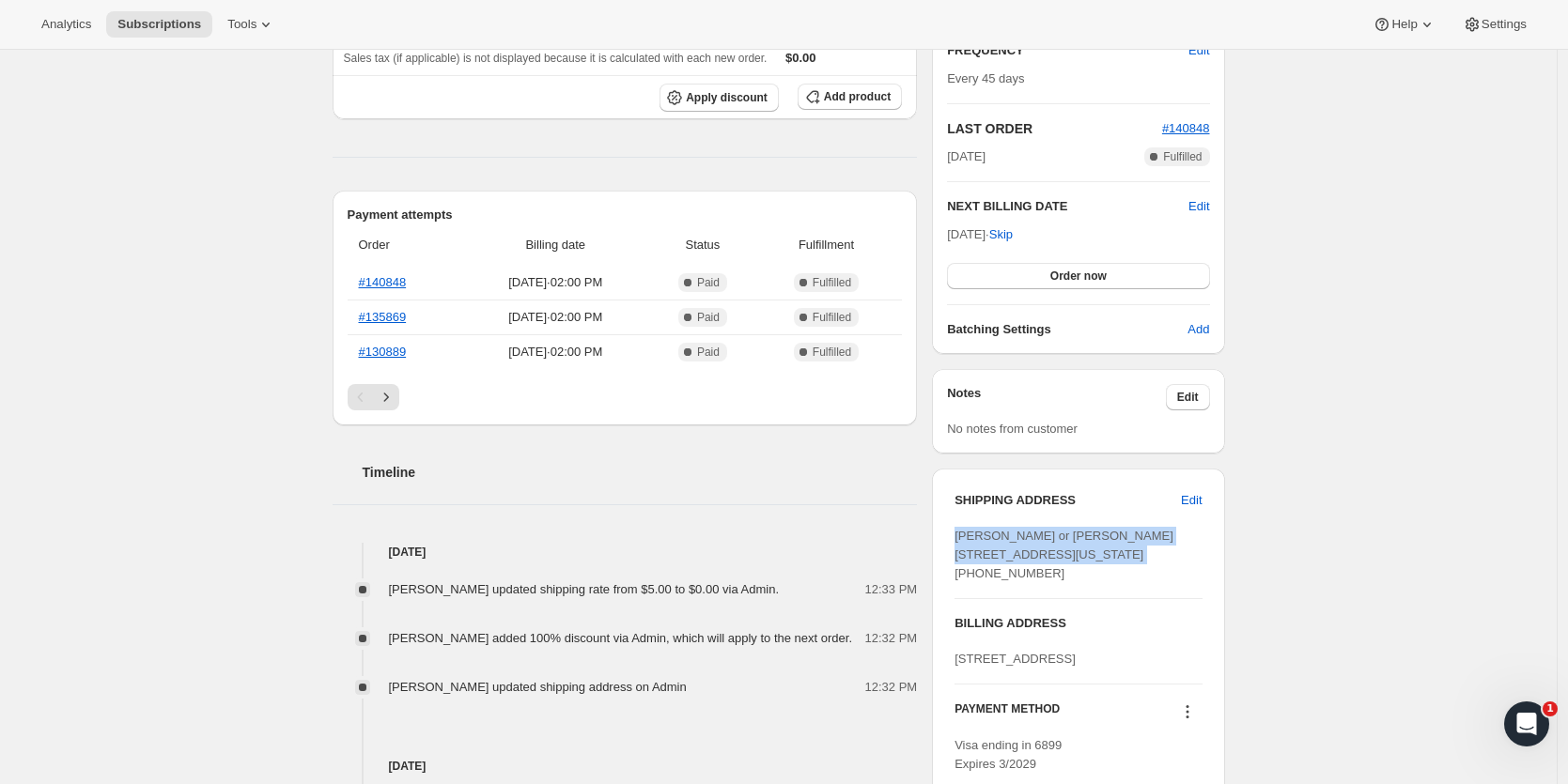
click at [960, 534] on div "[PERSON_NAME] or [PERSON_NAME] [STREET_ADDRESS][US_STATE] [PHONE_NUMBER]" at bounding box center [1078, 555] width 247 height 56
copy span "[PERSON_NAME] or [PERSON_NAME] [STREET_ADDRESS][US_STATE]"
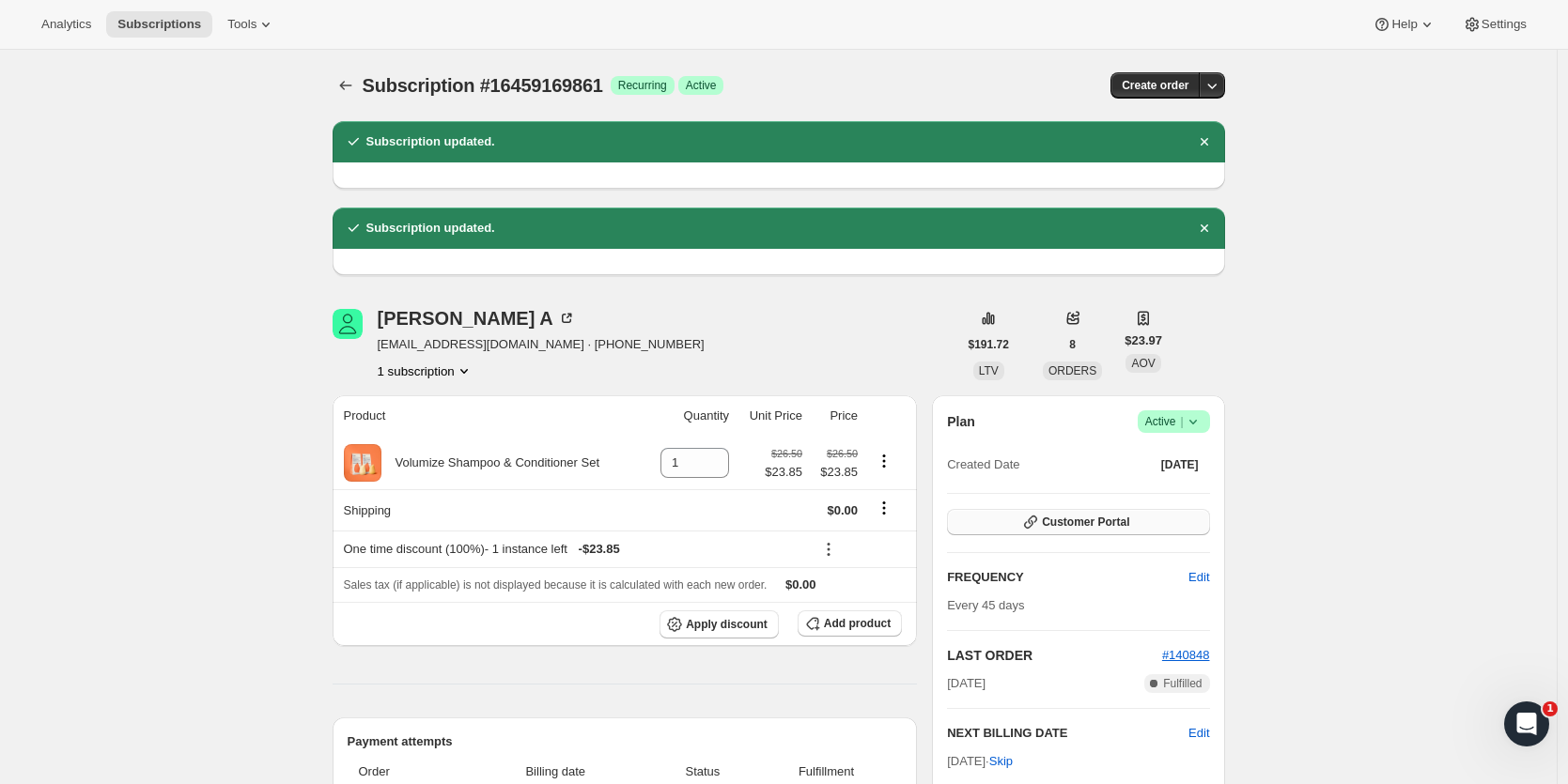
click at [1071, 522] on span "Customer Portal" at bounding box center [1086, 522] width 87 height 15
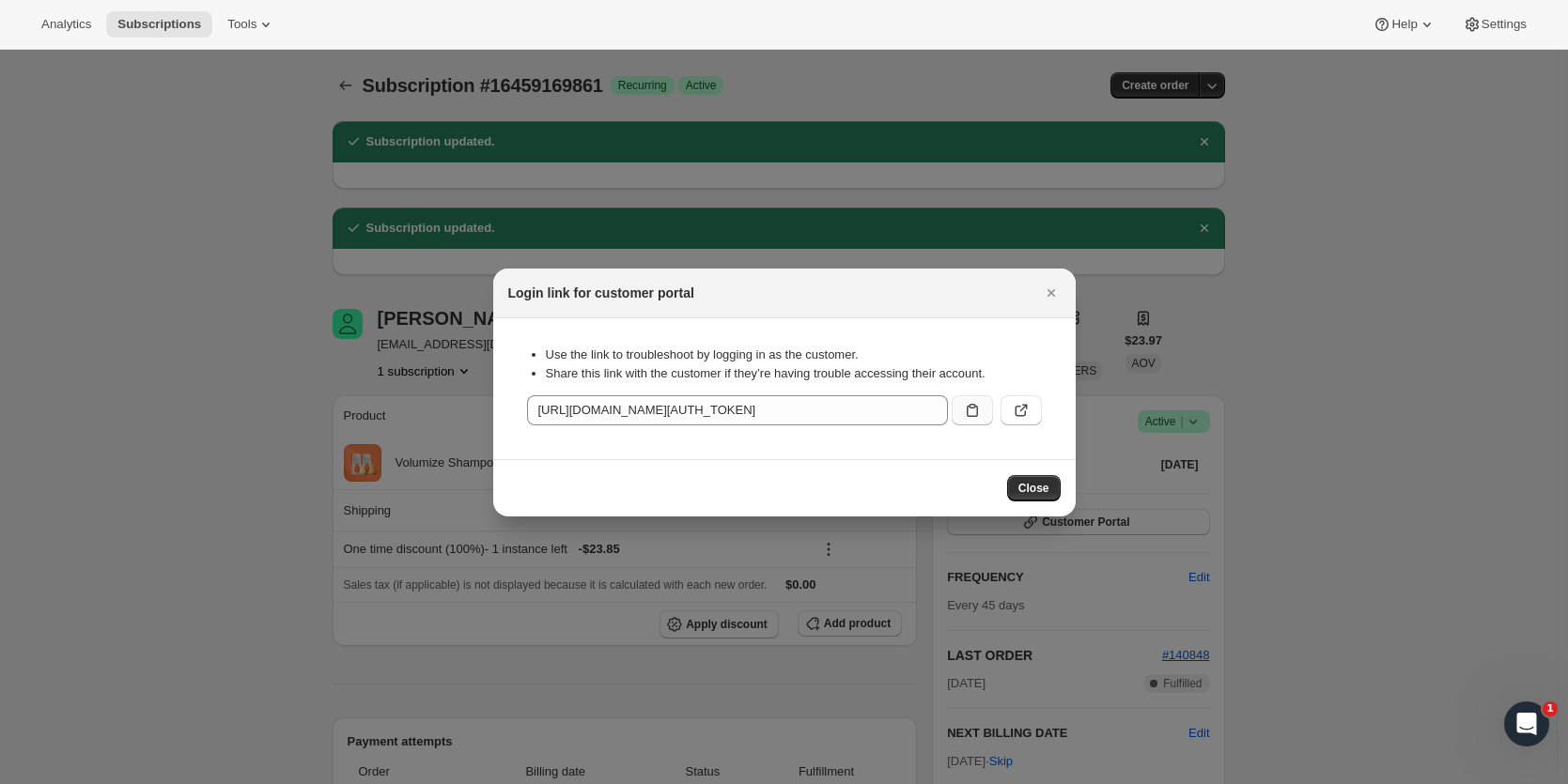
click at [979, 415] on icon ":rkf:" at bounding box center [972, 410] width 18 height 18
copy span "[PERSON_NAME] or [PERSON_NAME] [STREET_ADDRESS][US_STATE]"
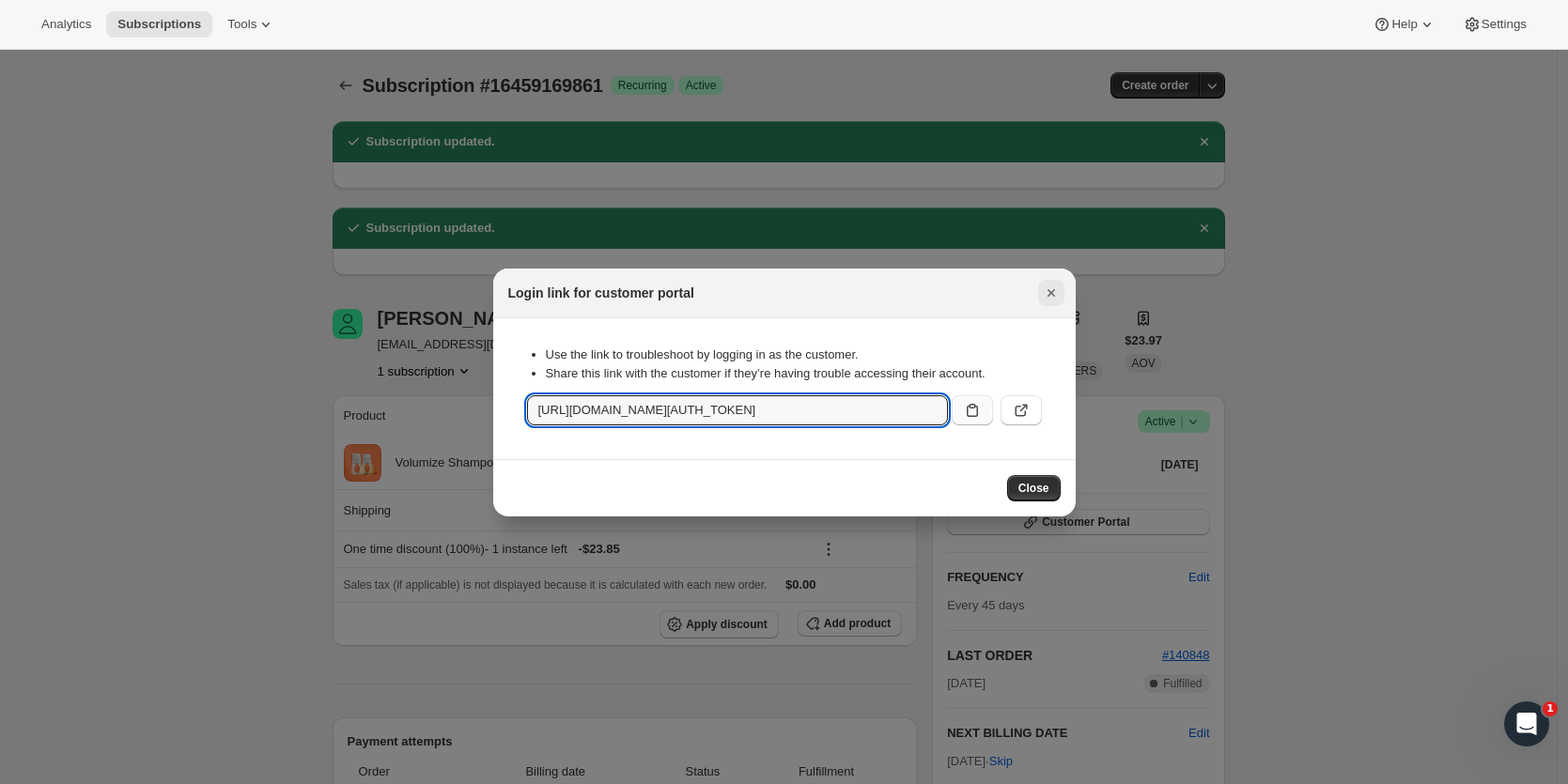
click at [1050, 293] on icon "Close" at bounding box center [1051, 292] width 18 height 18
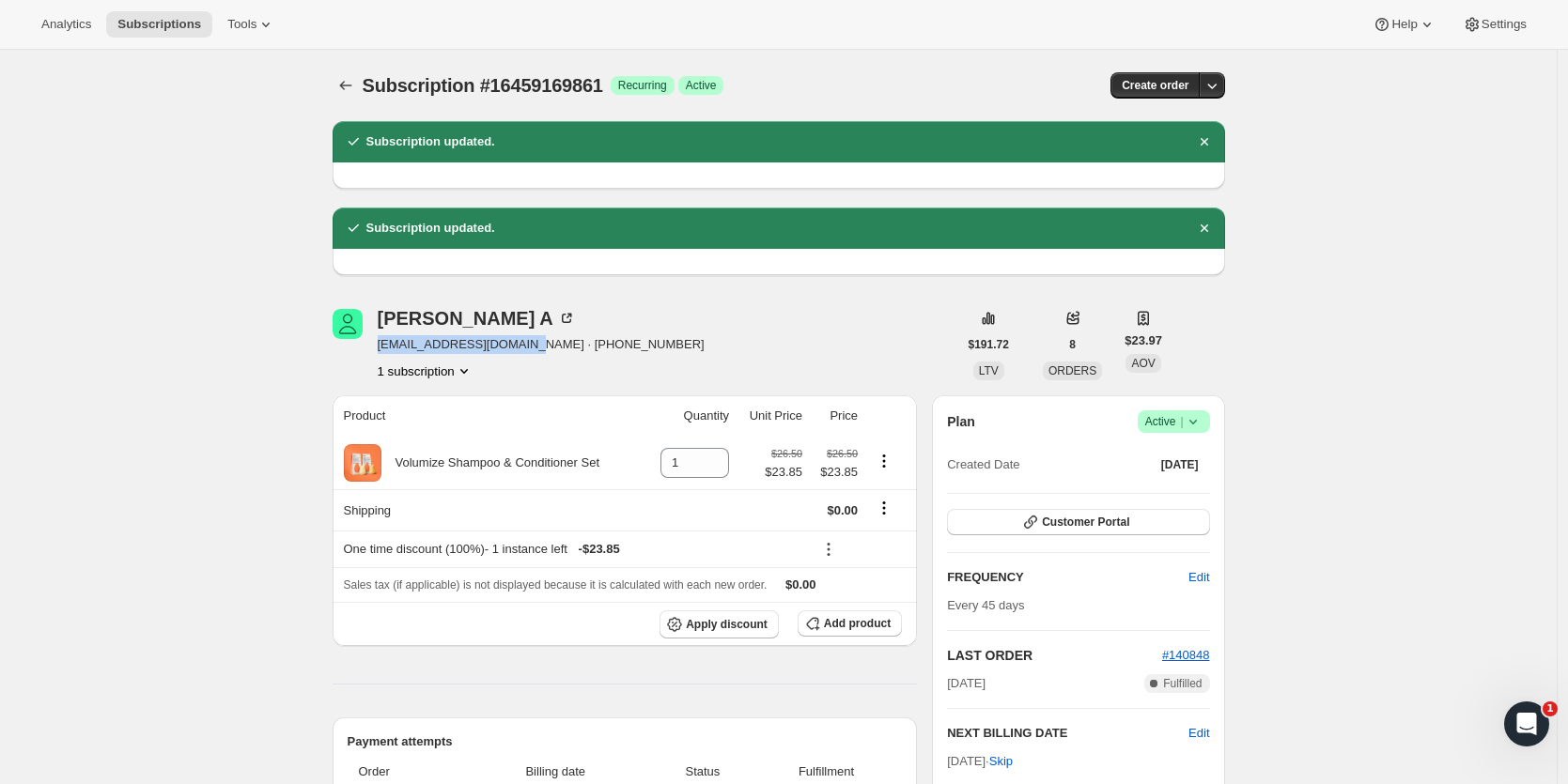
drag, startPoint x: 521, startPoint y: 344, endPoint x: 382, endPoint y: 347, distance: 139.0
click at [382, 347] on span "[EMAIL_ADDRESS][DOMAIN_NAME] · [PHONE_NUMBER]" at bounding box center [541, 344] width 327 height 18
copy span "[EMAIL_ADDRESS][DOMAIN_NAME]"
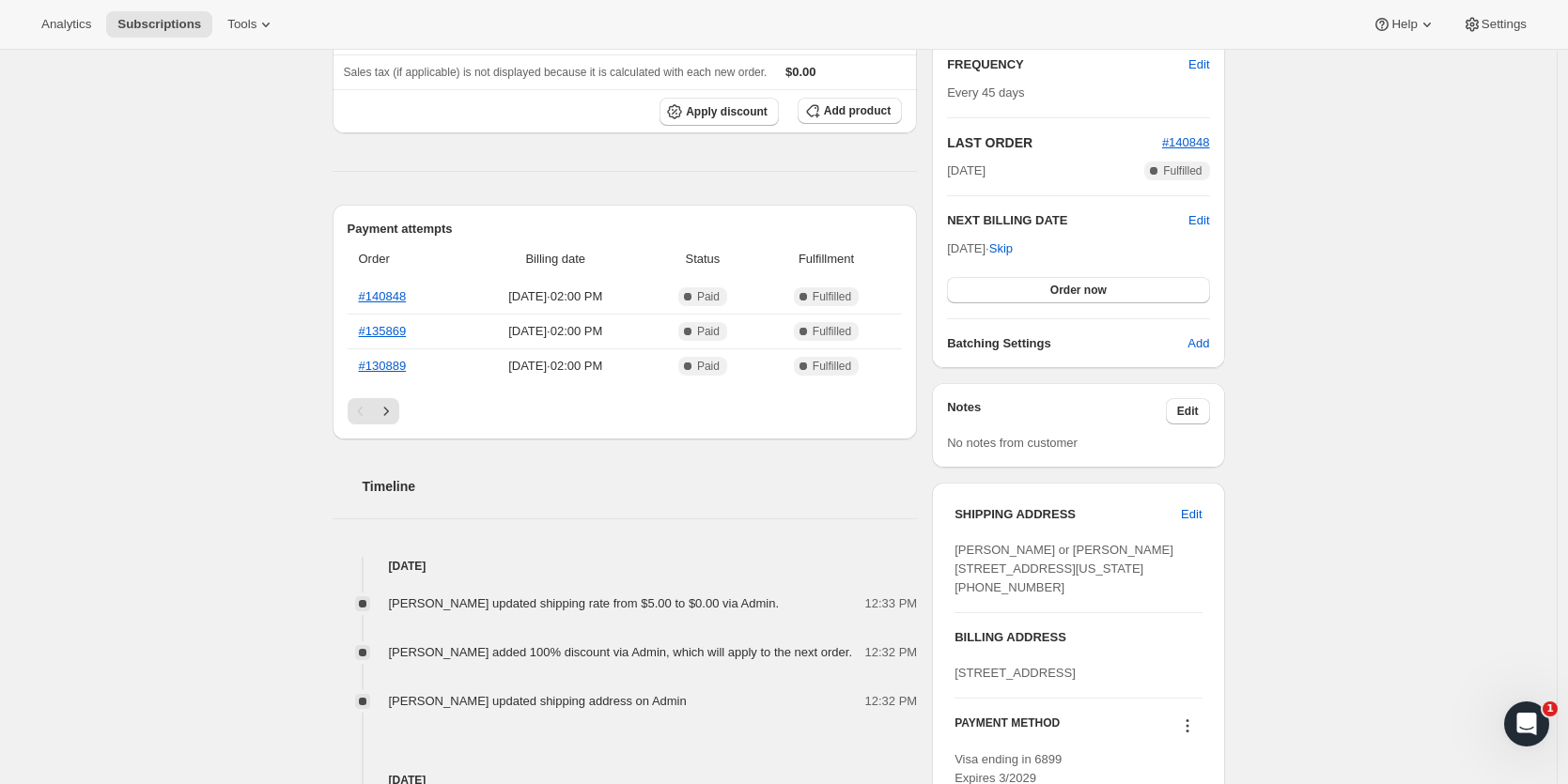
scroll to position [103, 0]
